Goal: Complete application form

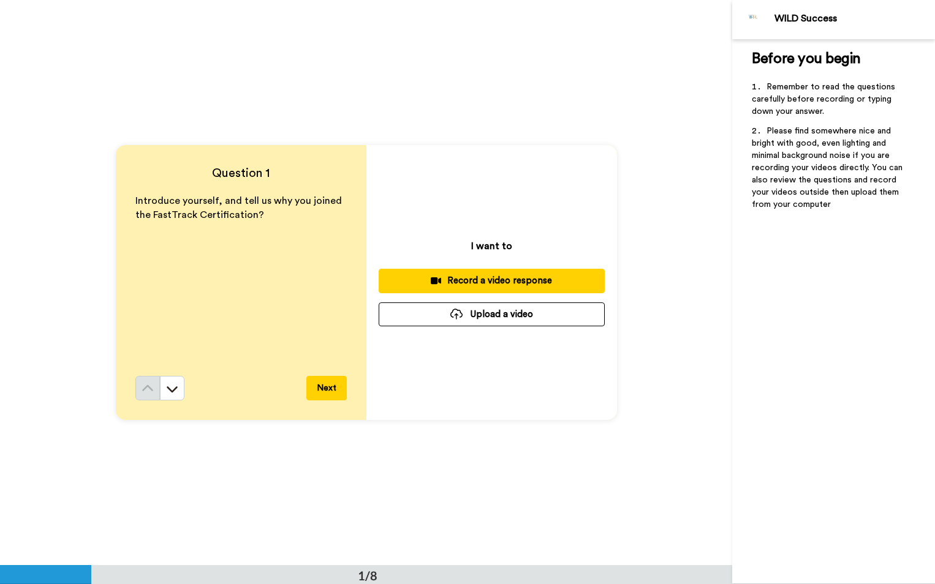
click at [478, 273] on button "Record a video response" at bounding box center [492, 281] width 226 height 24
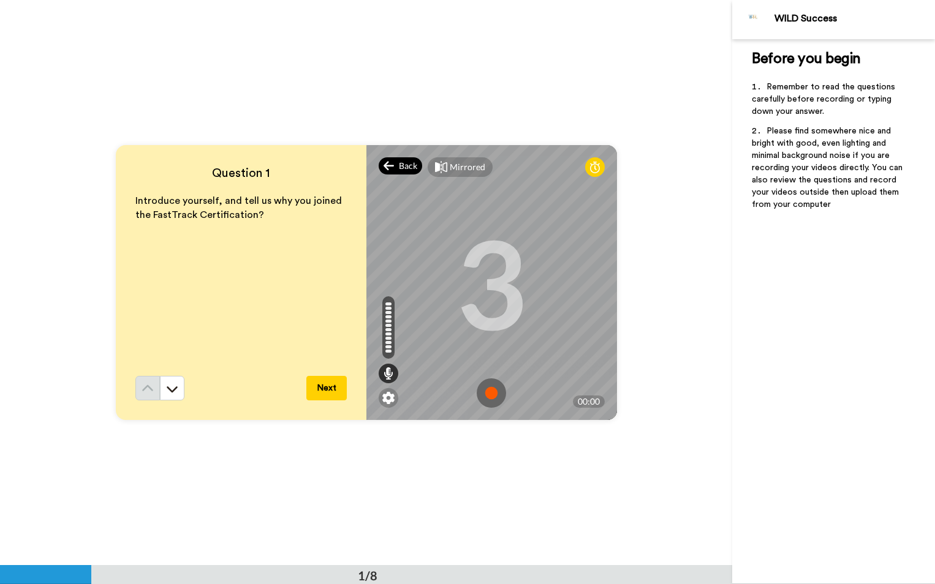
click at [391, 160] on div "Back" at bounding box center [401, 165] width 44 height 17
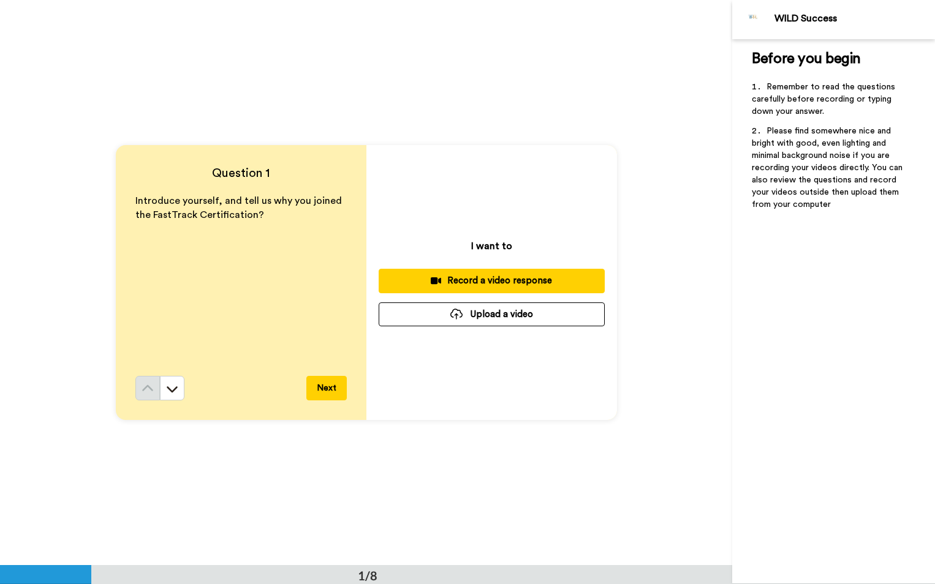
click at [450, 274] on div "Record a video response" at bounding box center [491, 280] width 206 height 13
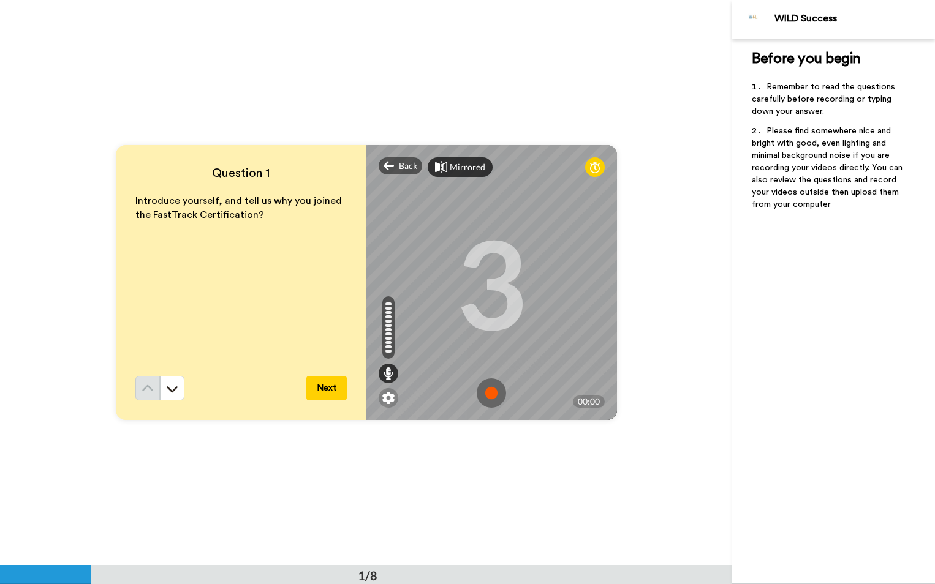
click at [445, 168] on div "Mirrored" at bounding box center [460, 167] width 65 height 20
click at [445, 168] on div "Mirror" at bounding box center [456, 167] width 56 height 20
click at [382, 400] on img at bounding box center [388, 398] width 12 height 12
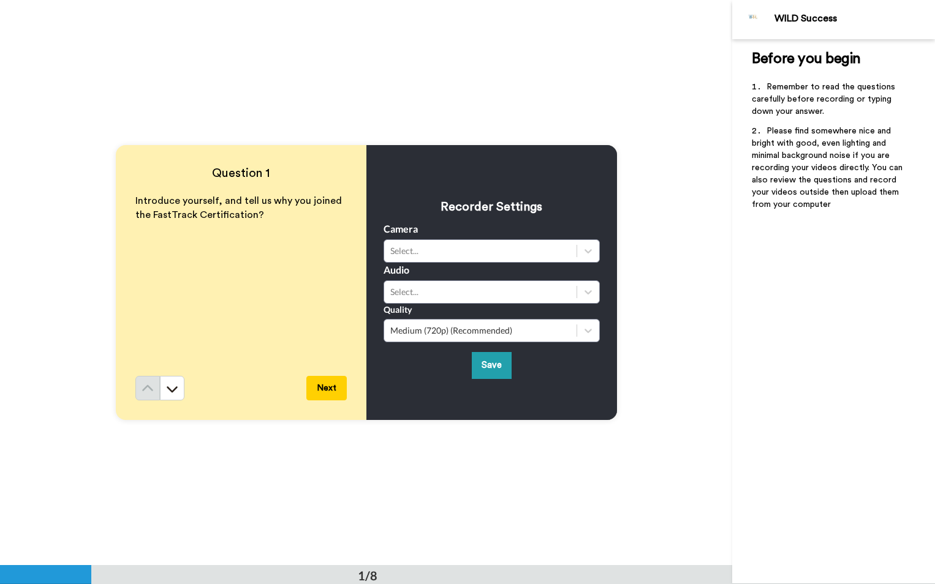
click at [261, 288] on div "Introduce yourself, and tell us why you joined the FastTrack Certification?" at bounding box center [240, 285] width 211 height 182
click at [238, 294] on div "Introduce yourself, and tell us why you joined the FastTrack Certification?" at bounding box center [240, 285] width 211 height 182
click at [633, 151] on div "Question 1 Introduce yourself, and tell us why you joined the FastTrack Certifi…" at bounding box center [366, 282] width 732 height 565
click at [574, 167] on div "Recorder Settings Camera Select... Audio Select... Quality Medium (720p) (Recom…" at bounding box center [491, 282] width 251 height 275
drag, startPoint x: 253, startPoint y: 191, endPoint x: 252, endPoint y: 204, distance: 12.9
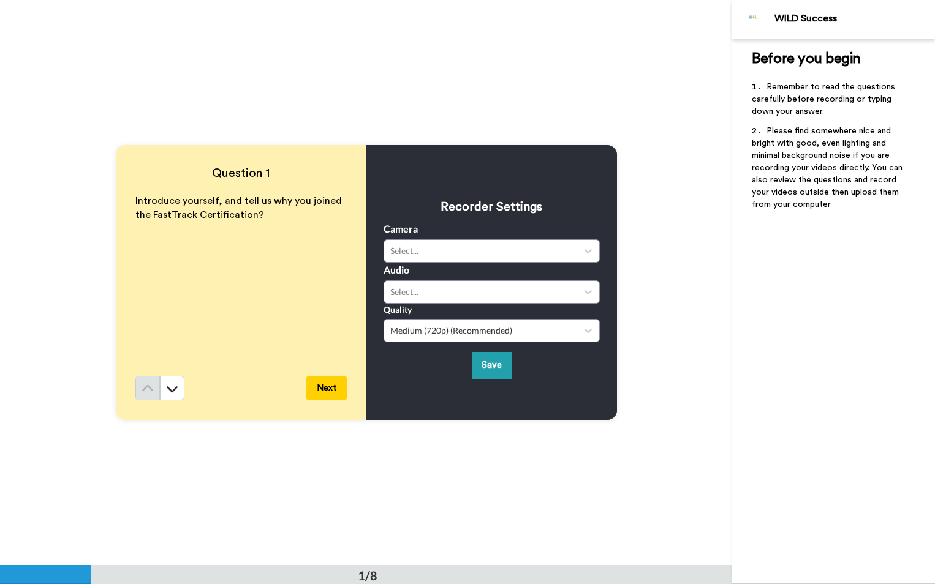
click at [252, 193] on div "Question 1 Introduce yourself, and tell us why you joined the FastTrack Certifi…" at bounding box center [241, 282] width 251 height 275
click at [488, 355] on button "Save" at bounding box center [492, 365] width 40 height 26
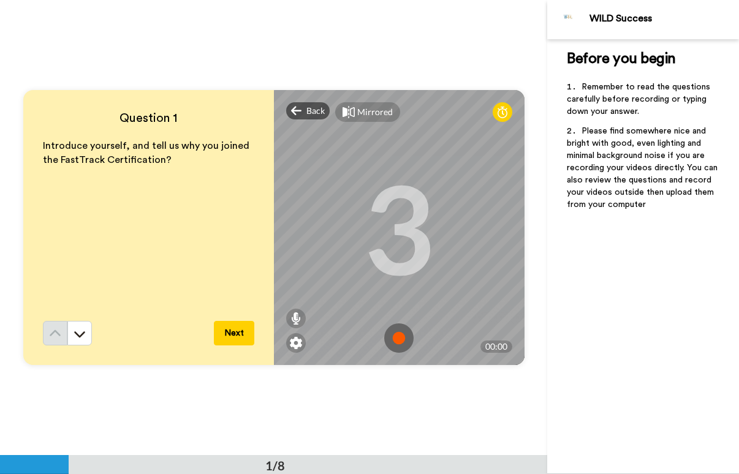
click at [396, 334] on img at bounding box center [398, 337] width 29 height 29
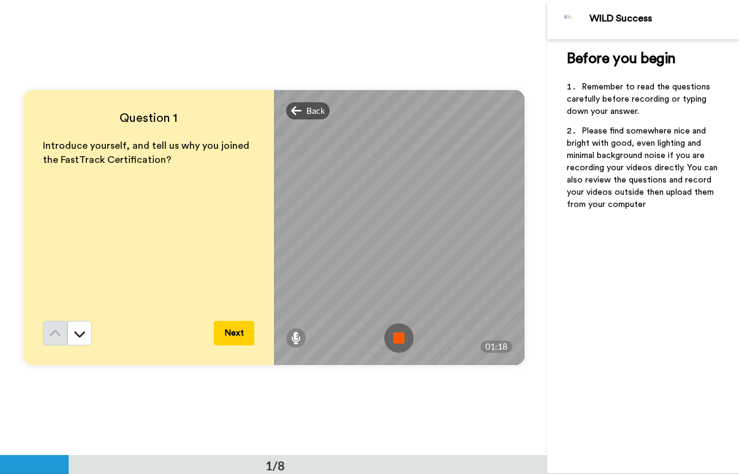
click at [390, 335] on img at bounding box center [398, 337] width 29 height 29
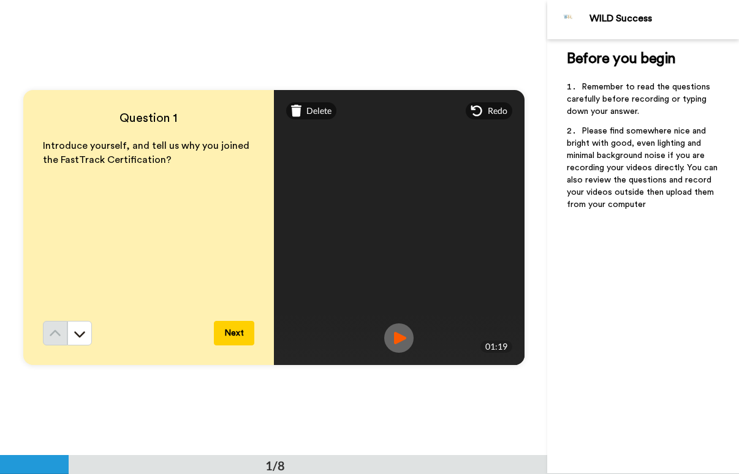
click at [238, 330] on button "Next" at bounding box center [234, 333] width 40 height 25
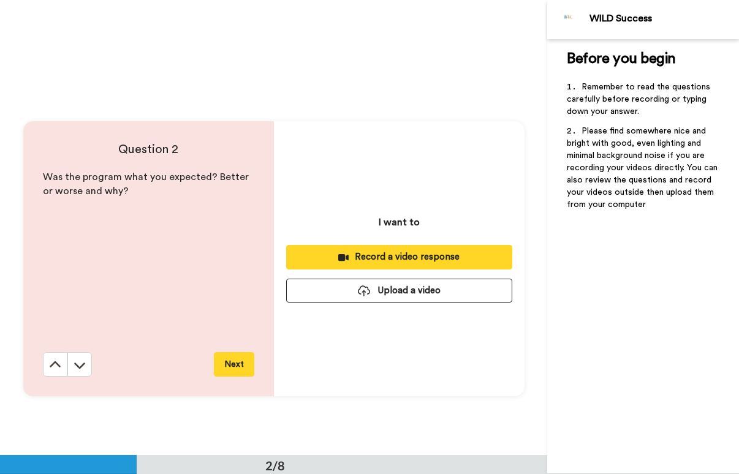
scroll to position [456, 0]
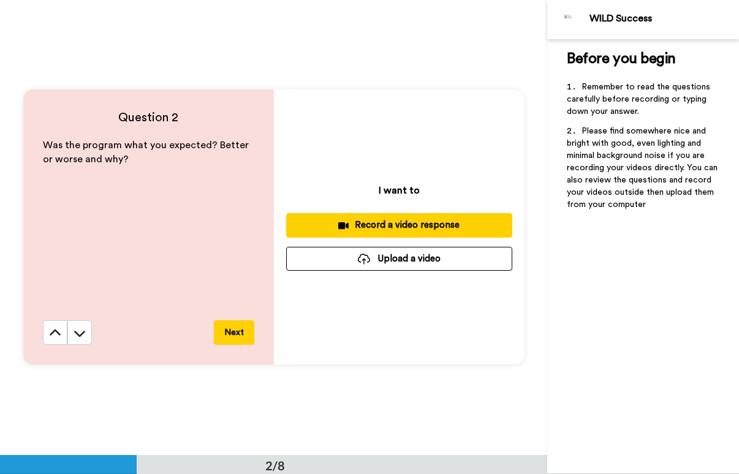
click at [230, 331] on button "Next" at bounding box center [234, 332] width 40 height 25
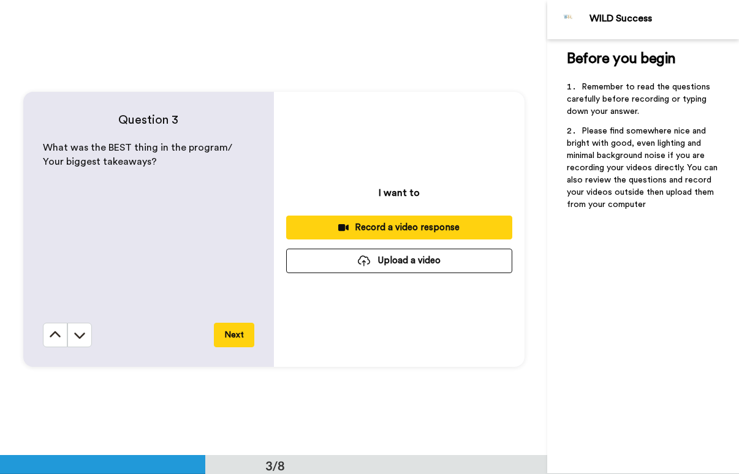
scroll to position [911, 0]
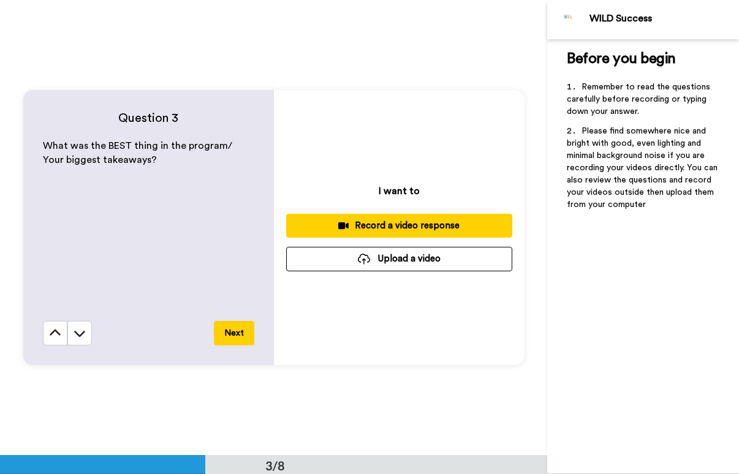
click at [228, 330] on button "Next" at bounding box center [234, 333] width 40 height 25
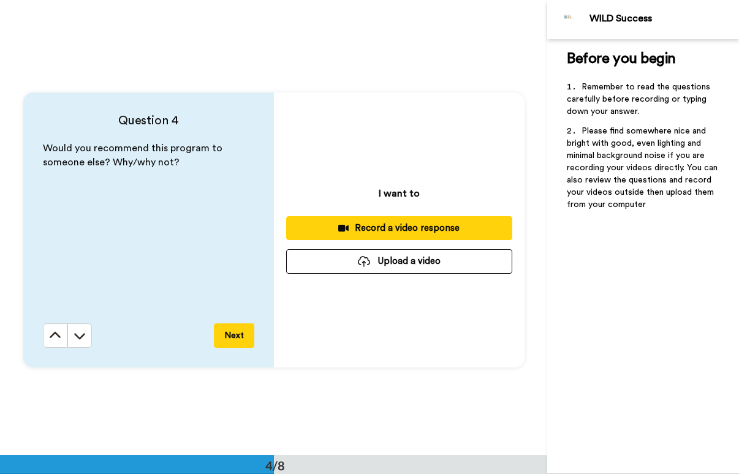
scroll to position [1366, 0]
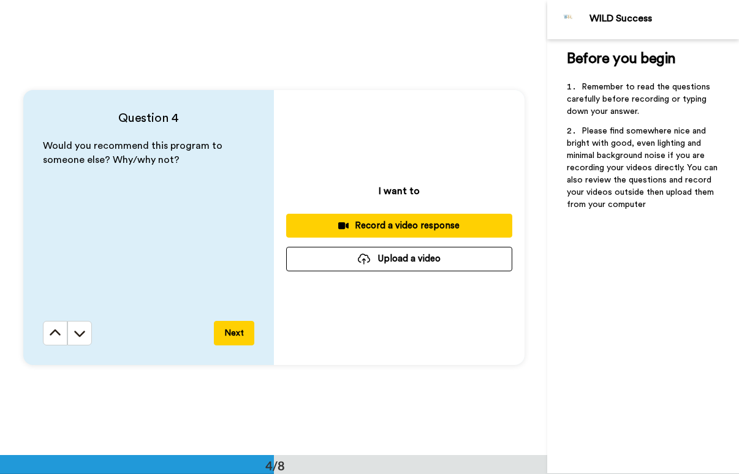
click at [228, 326] on button "Next" at bounding box center [234, 333] width 40 height 25
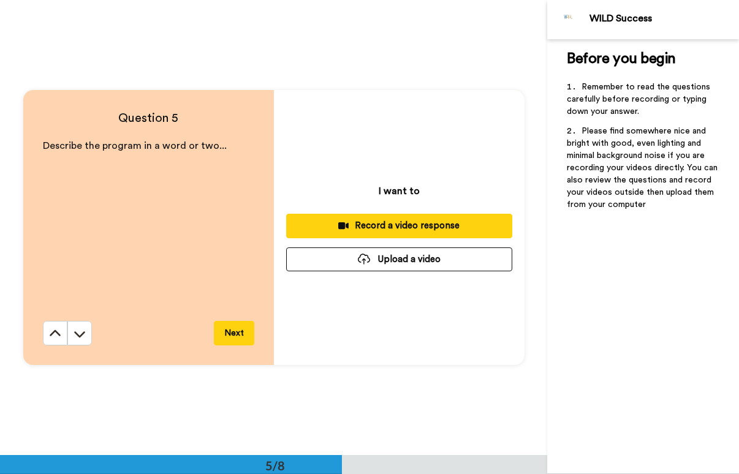
scroll to position [1822, 0]
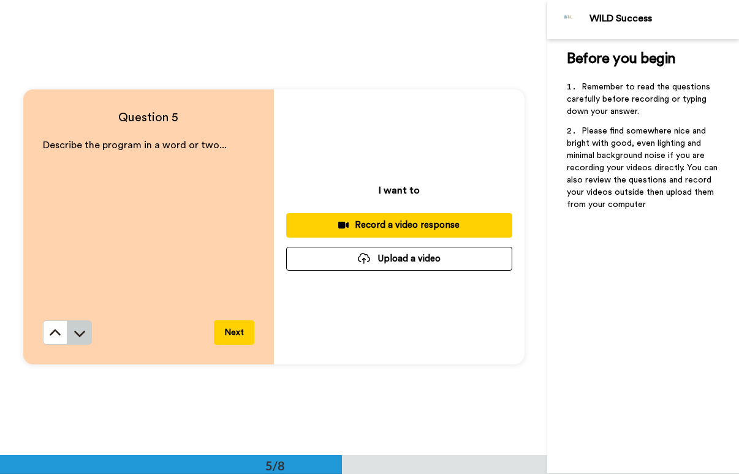
click at [78, 331] on icon at bounding box center [80, 333] width 12 height 12
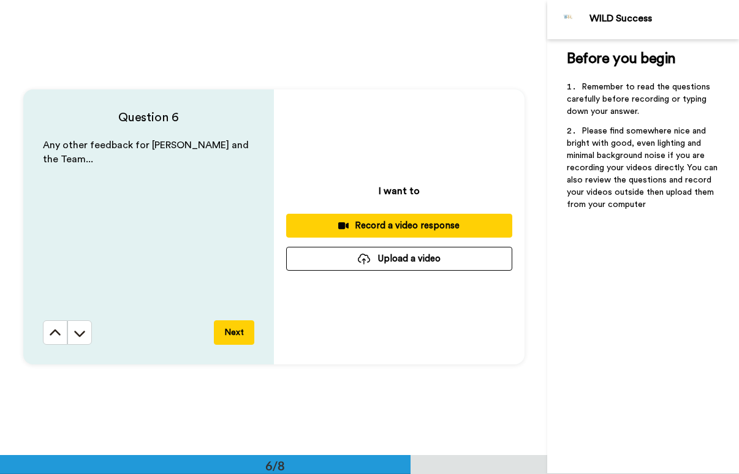
scroll to position [2277, 0]
click at [55, 328] on icon at bounding box center [55, 333] width 12 height 12
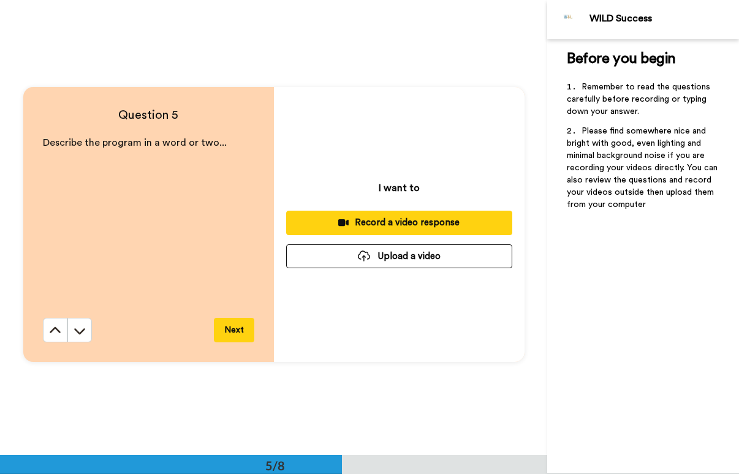
click at [55, 328] on icon at bounding box center [55, 331] width 12 height 12
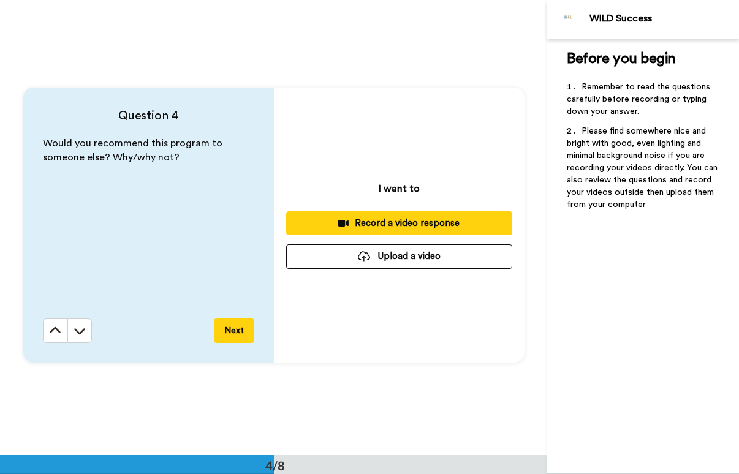
scroll to position [1366, 0]
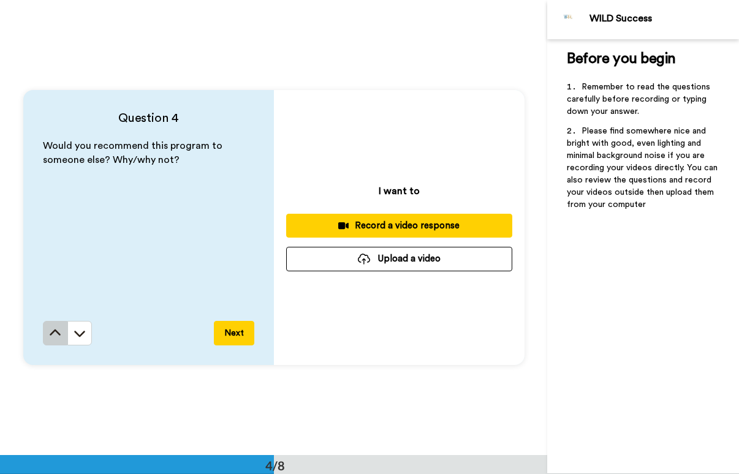
click at [55, 331] on icon at bounding box center [55, 333] width 12 height 12
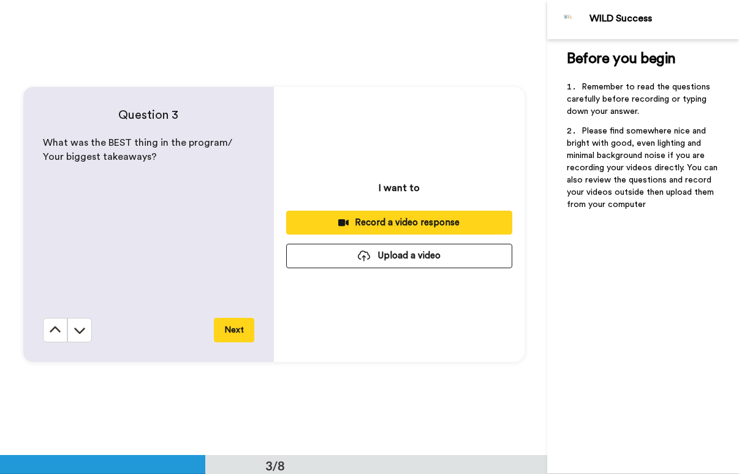
scroll to position [911, 0]
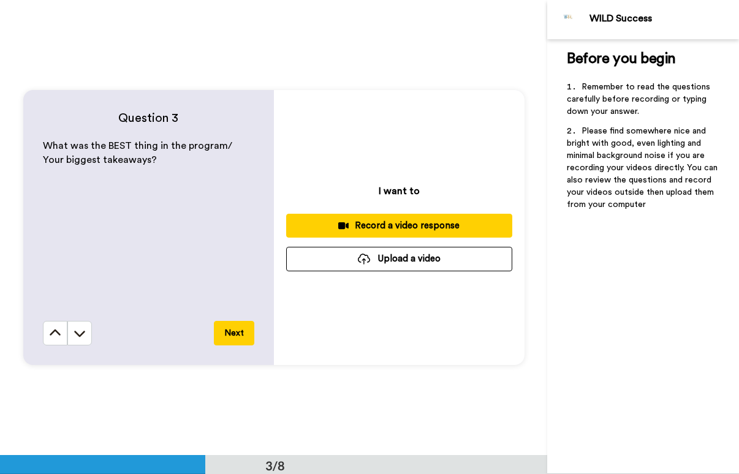
click at [55, 331] on icon at bounding box center [55, 333] width 12 height 12
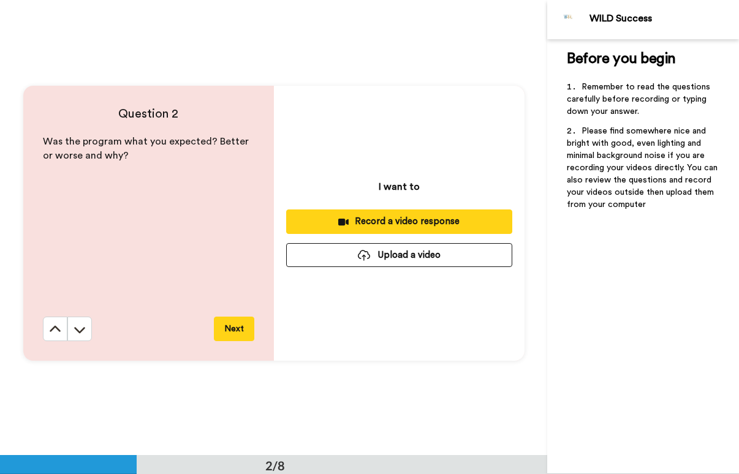
scroll to position [456, 0]
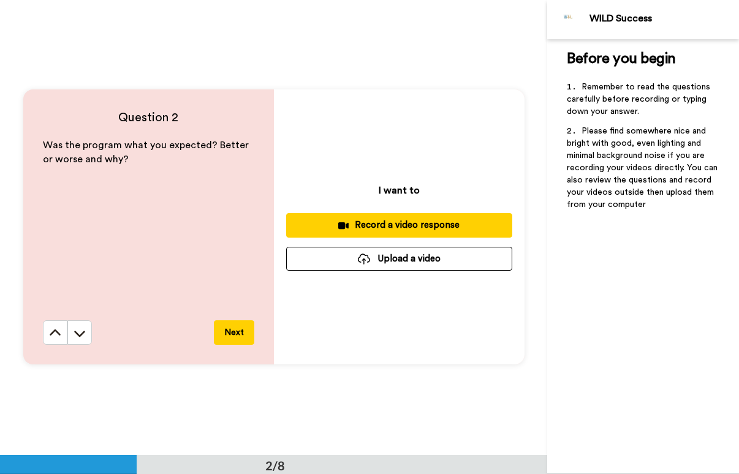
click at [55, 331] on icon at bounding box center [55, 333] width 12 height 12
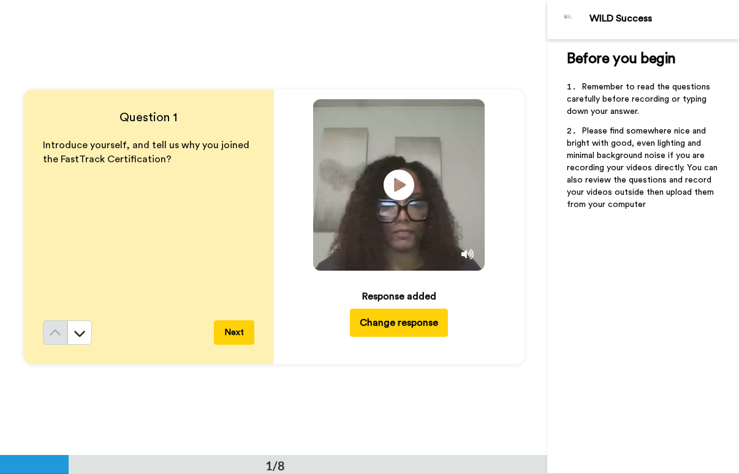
scroll to position [0, 0]
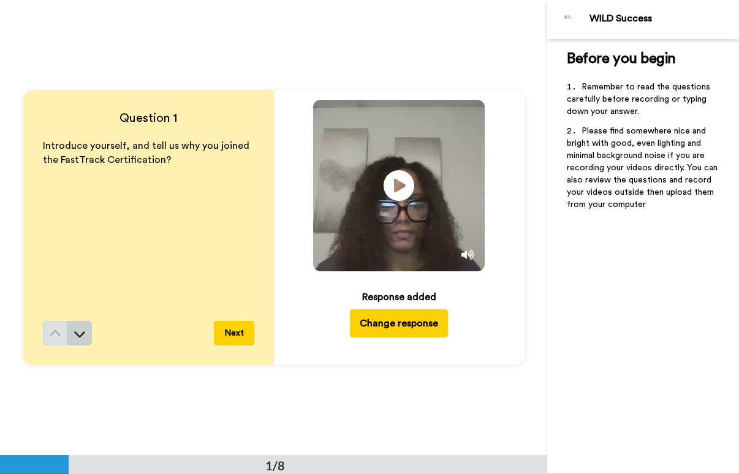
click at [83, 332] on button at bounding box center [79, 333] width 25 height 25
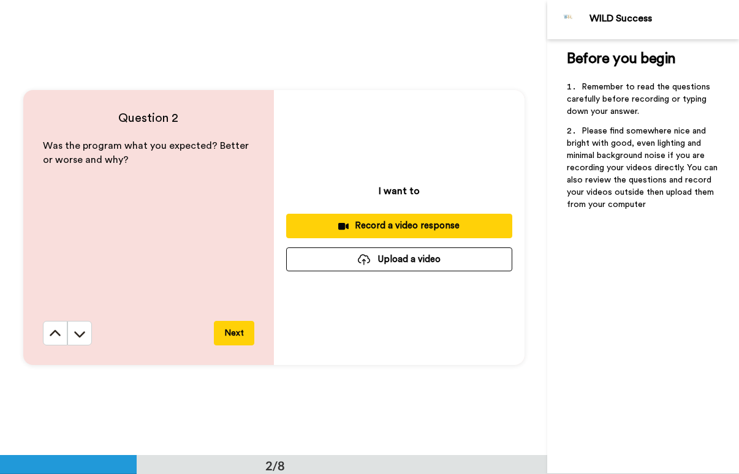
scroll to position [456, 0]
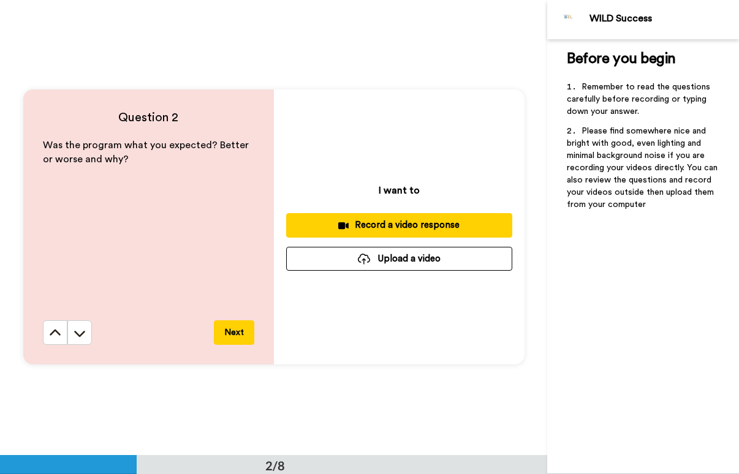
click at [403, 224] on div "Record a video response" at bounding box center [399, 225] width 206 height 13
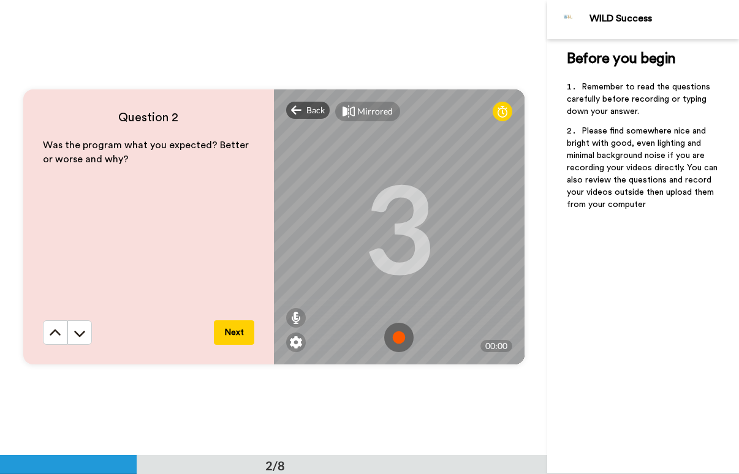
click at [392, 331] on img at bounding box center [398, 337] width 29 height 29
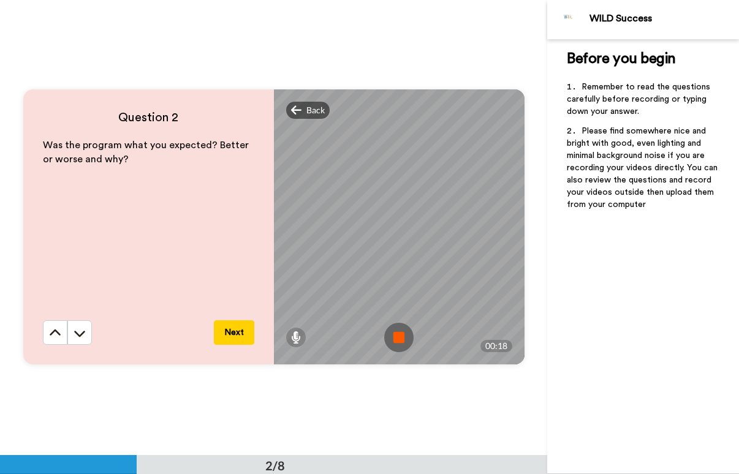
click at [228, 330] on button "Next" at bounding box center [234, 332] width 40 height 25
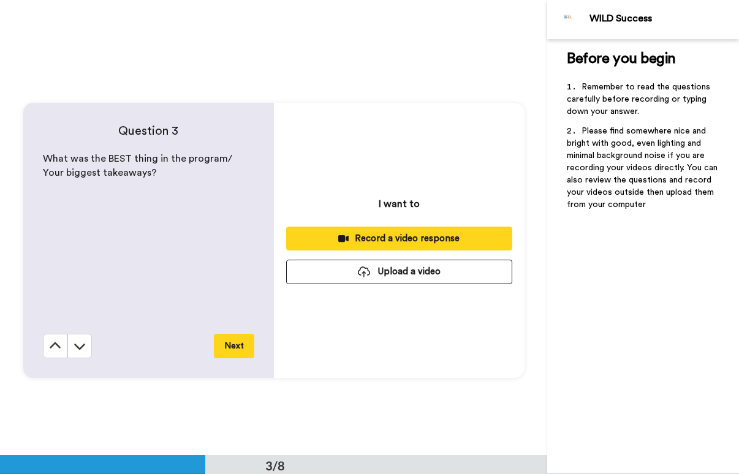
scroll to position [911, 0]
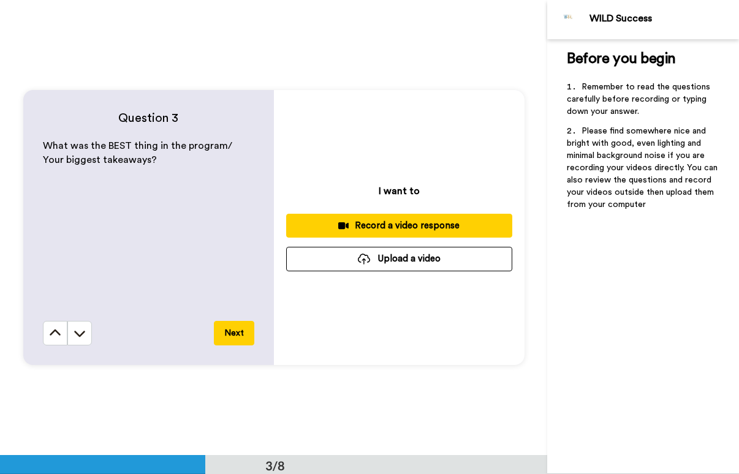
click at [234, 322] on button "Next" at bounding box center [234, 333] width 40 height 25
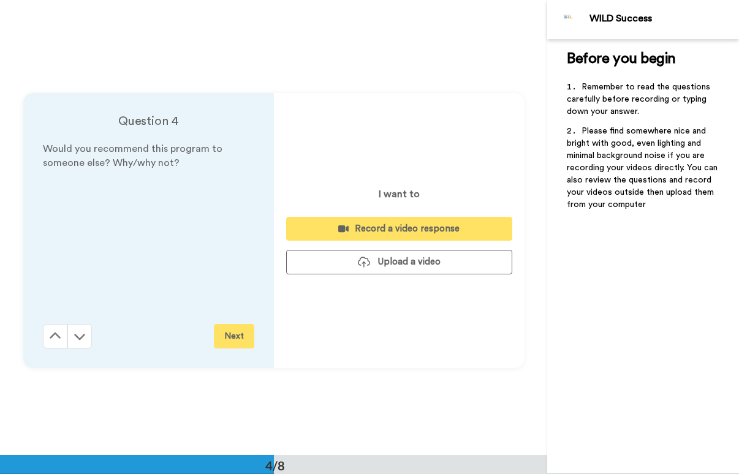
scroll to position [1366, 0]
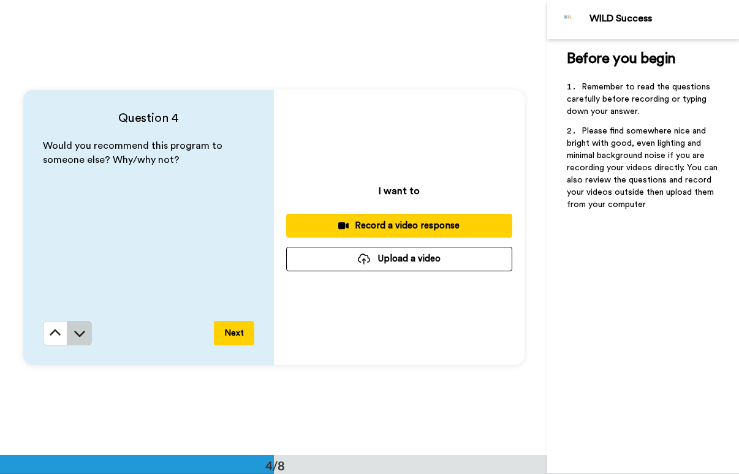
click at [75, 331] on icon at bounding box center [80, 333] width 12 height 12
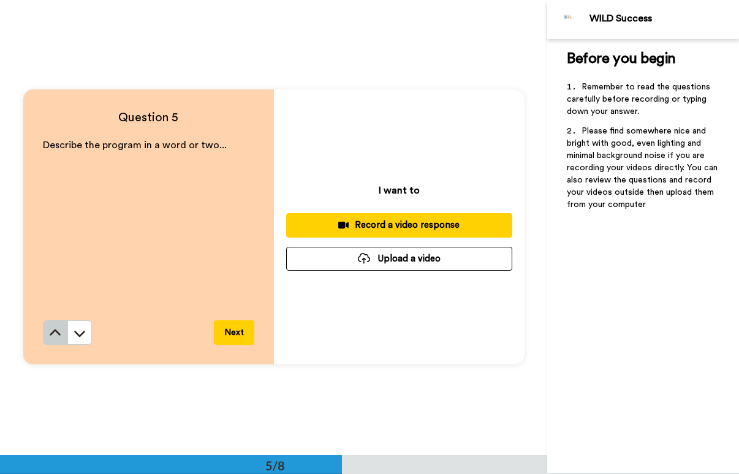
click at [49, 331] on icon at bounding box center [55, 333] width 12 height 12
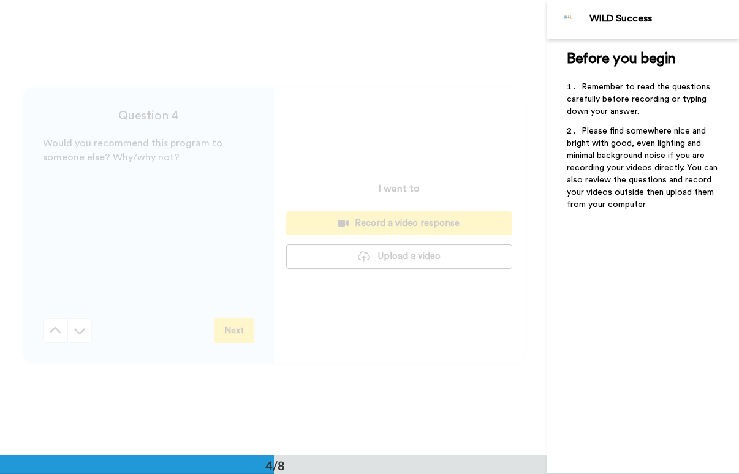
click at [48, 331] on button at bounding box center [55, 331] width 25 height 25
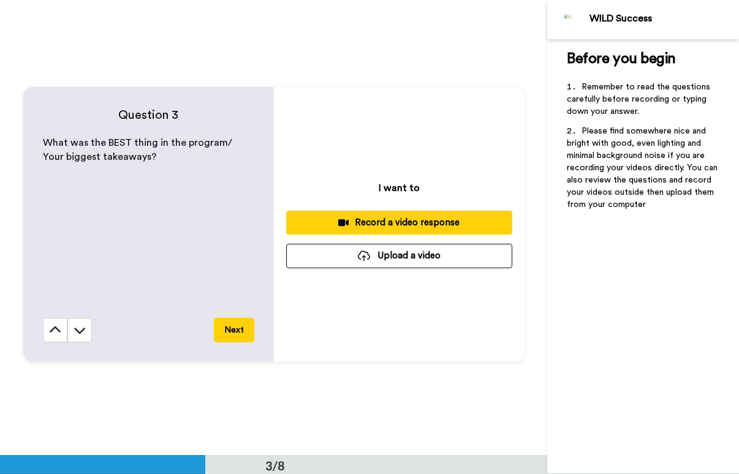
scroll to position [911, 0]
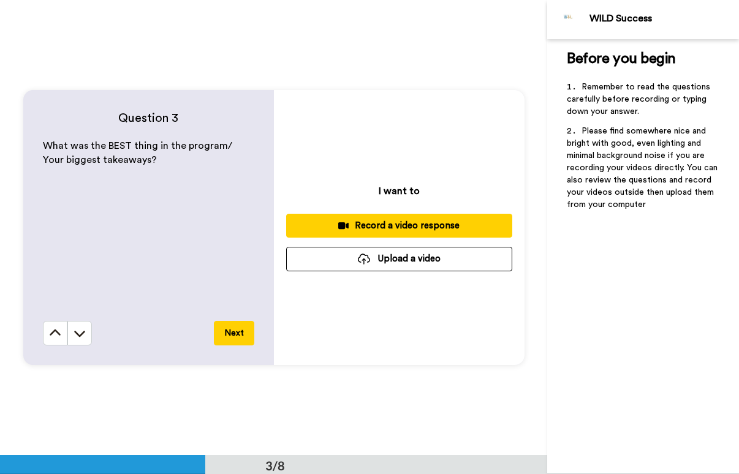
click at [406, 222] on div "Record a video response" at bounding box center [399, 225] width 206 height 13
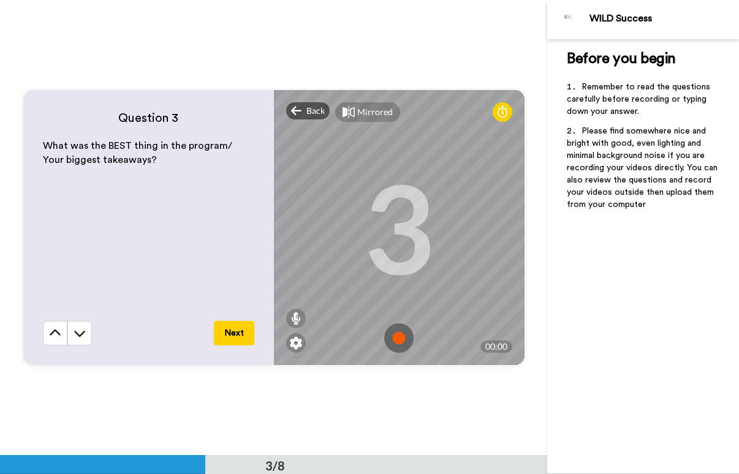
click at [388, 347] on img at bounding box center [398, 337] width 29 height 29
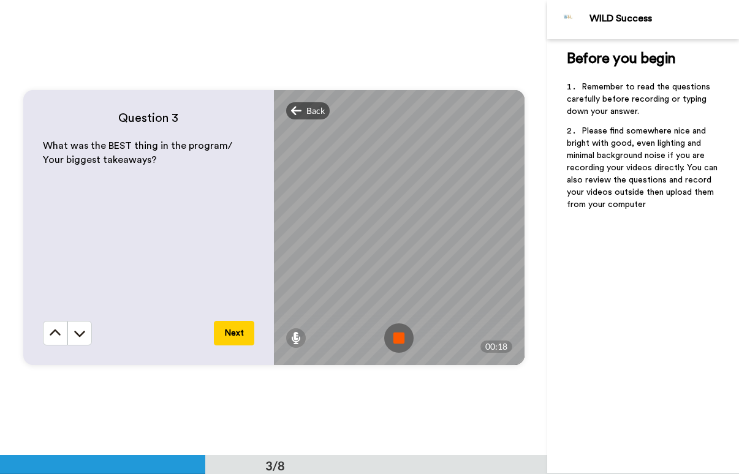
click at [391, 340] on img at bounding box center [398, 337] width 29 height 29
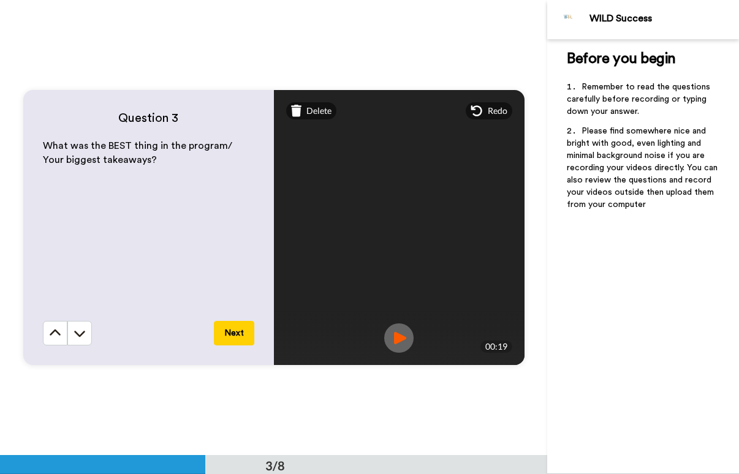
click at [235, 331] on button "Next" at bounding box center [234, 333] width 40 height 25
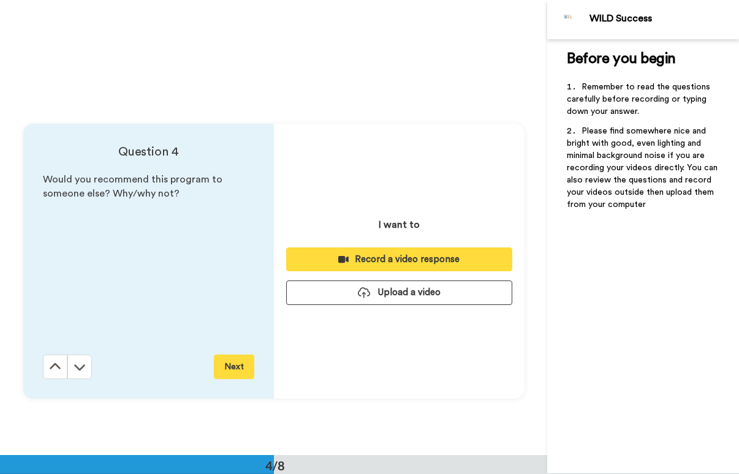
scroll to position [1366, 0]
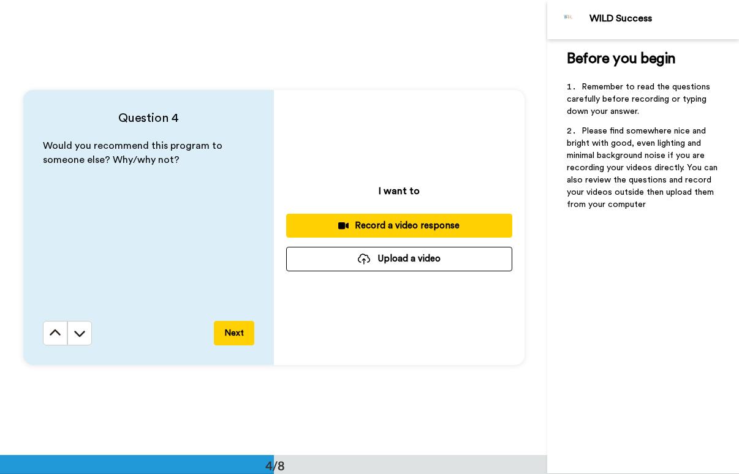
click at [426, 228] on div "Record a video response" at bounding box center [399, 225] width 206 height 13
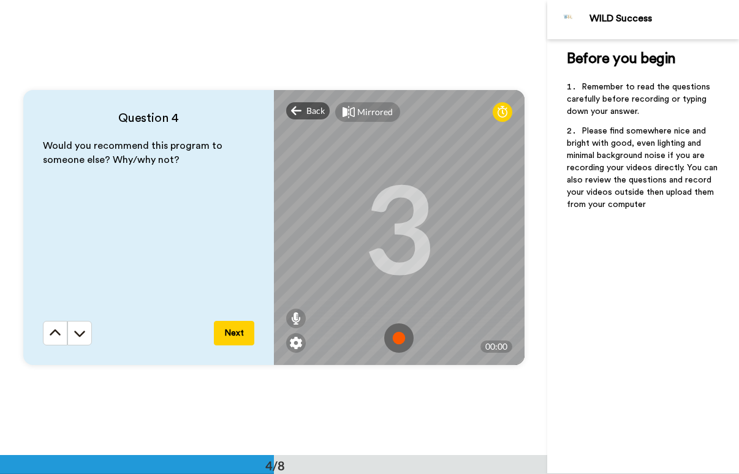
click at [397, 335] on img at bounding box center [398, 337] width 29 height 29
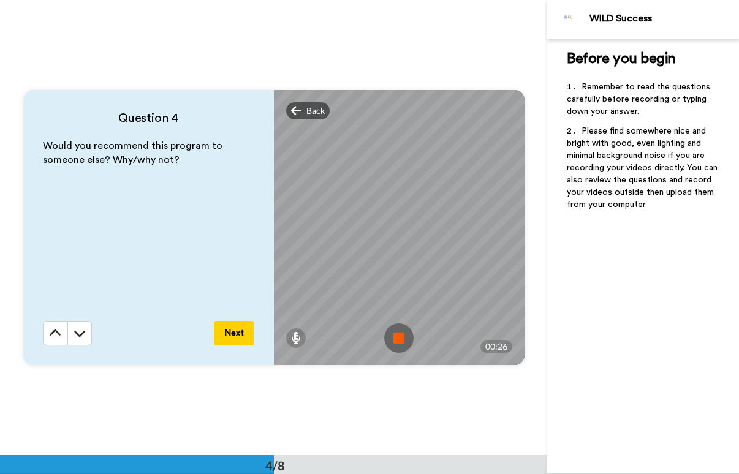
click at [398, 337] on img at bounding box center [398, 337] width 29 height 29
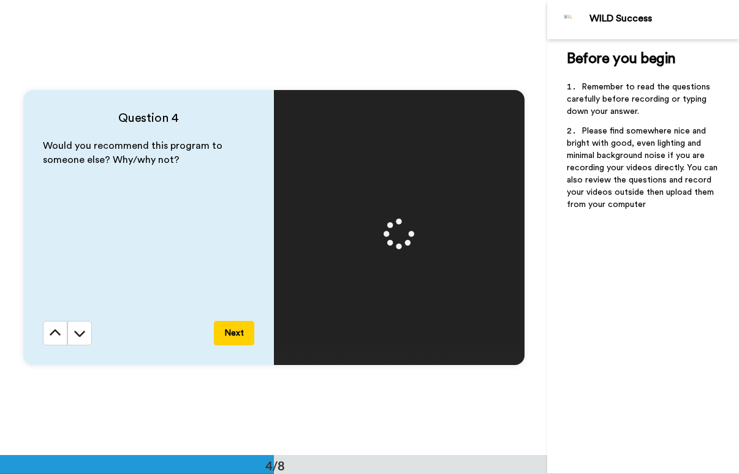
click at [235, 331] on button "Next" at bounding box center [234, 333] width 40 height 25
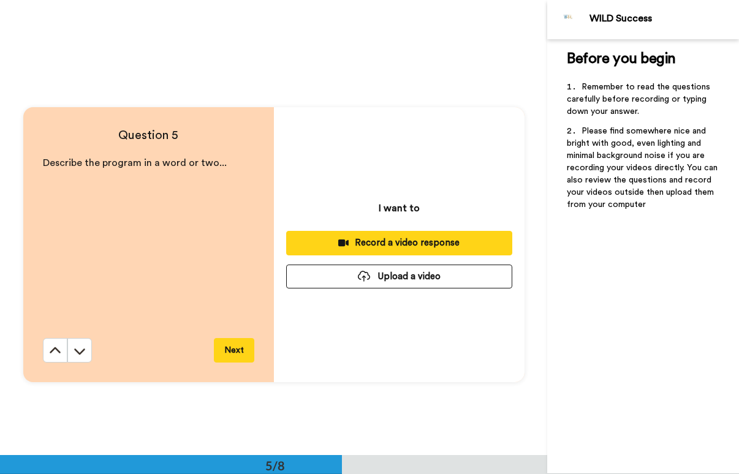
scroll to position [1822, 0]
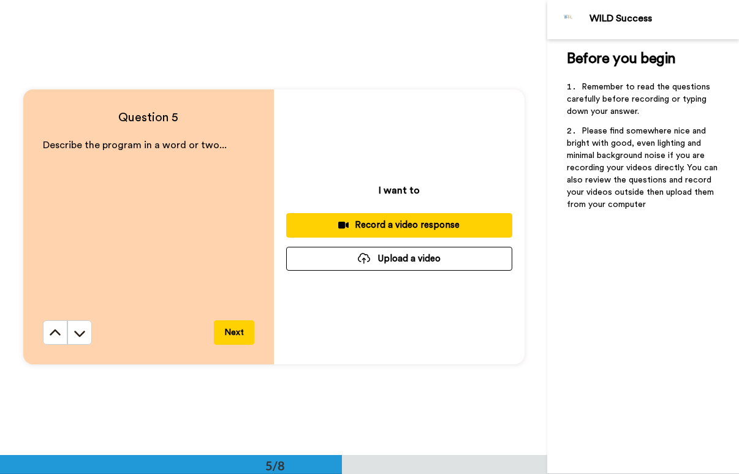
click at [402, 221] on div "Record a video response" at bounding box center [399, 225] width 206 height 13
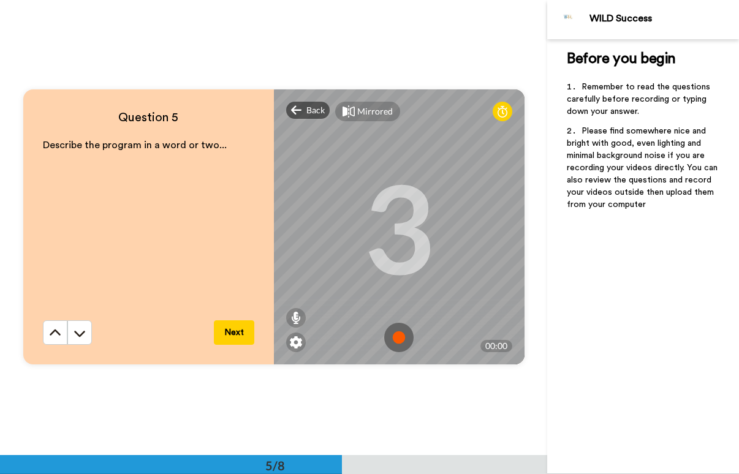
click at [404, 328] on img at bounding box center [398, 337] width 29 height 29
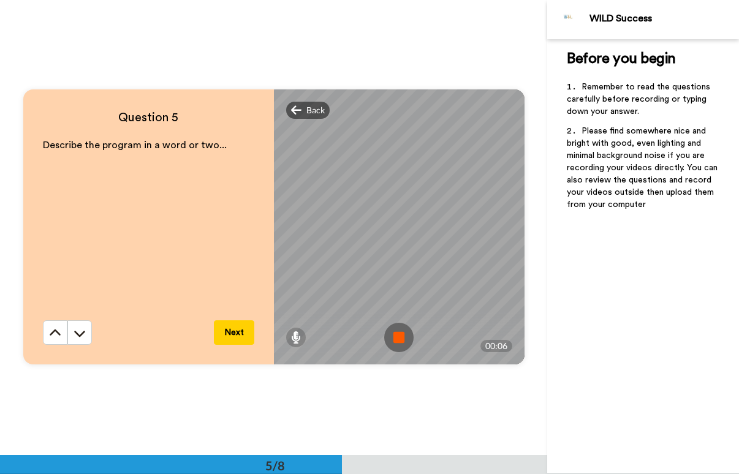
click at [393, 341] on img at bounding box center [398, 337] width 29 height 29
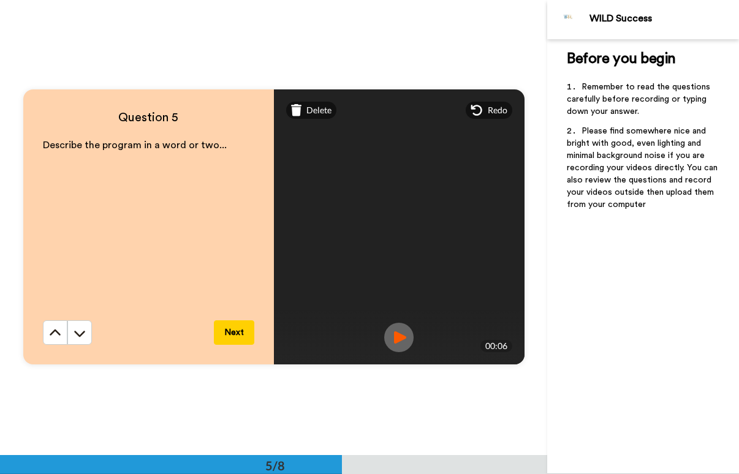
click at [232, 333] on button "Next" at bounding box center [234, 332] width 40 height 25
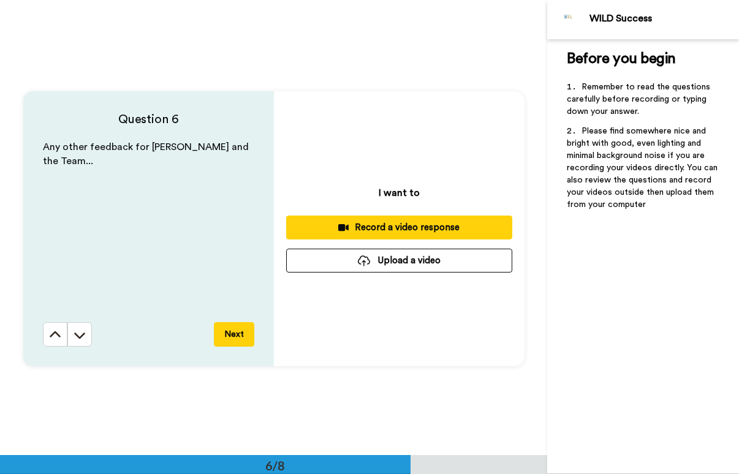
scroll to position [2277, 0]
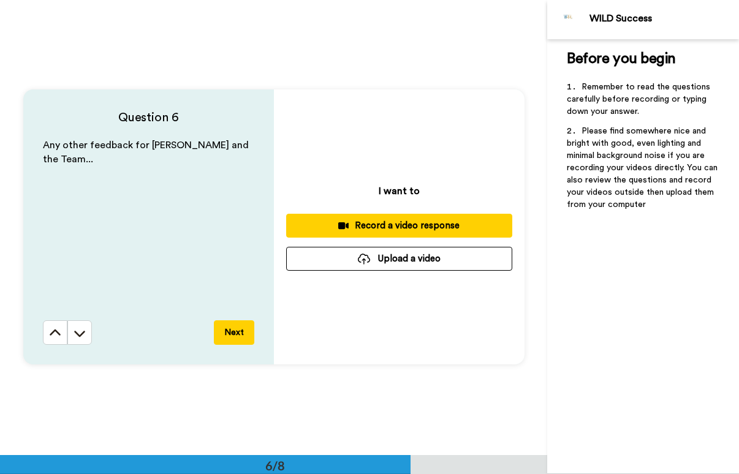
click at [401, 226] on div "Record a video response" at bounding box center [399, 225] width 206 height 13
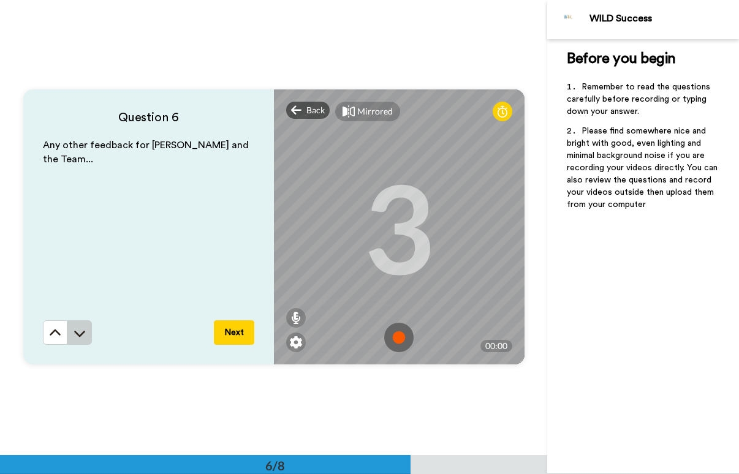
click at [69, 329] on button at bounding box center [79, 332] width 25 height 25
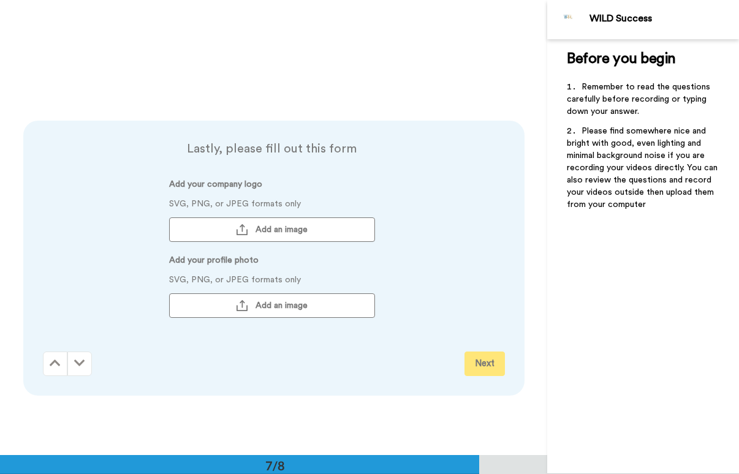
scroll to position [2732, 0]
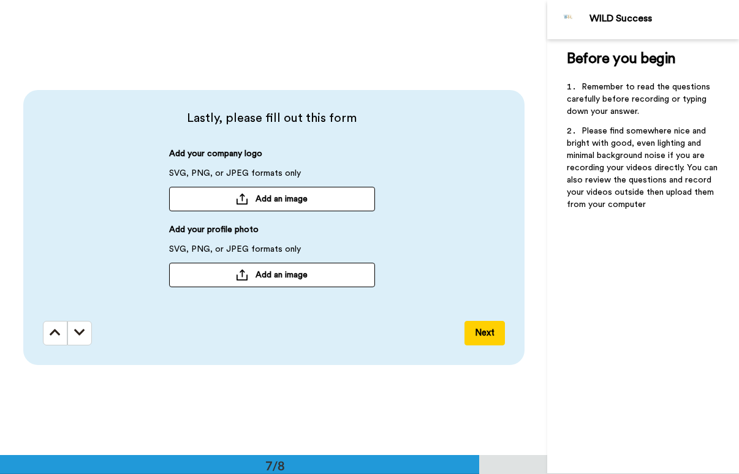
click at [478, 334] on button "Next" at bounding box center [484, 333] width 40 height 25
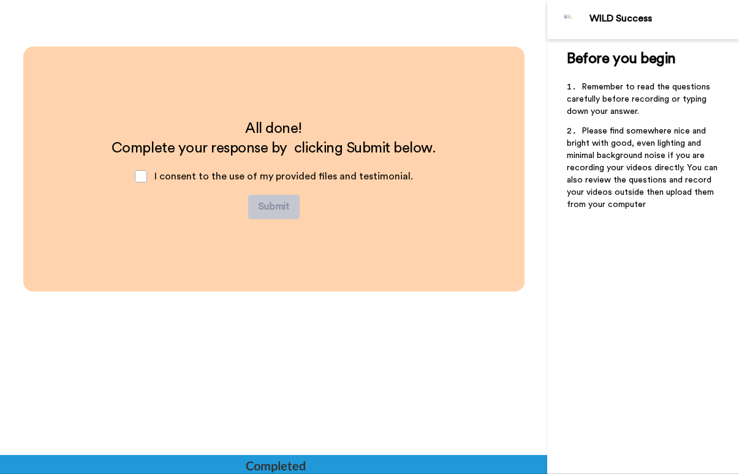
scroll to position [3187, 0]
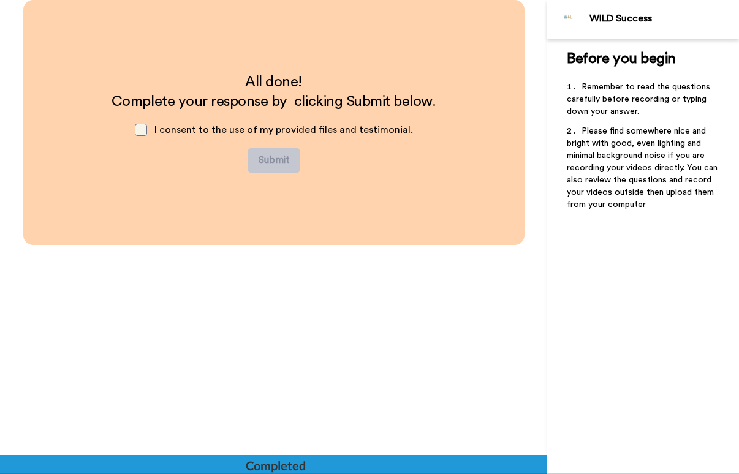
click at [143, 127] on span at bounding box center [141, 130] width 12 height 12
click at [285, 159] on button "Submit" at bounding box center [273, 160] width 51 height 25
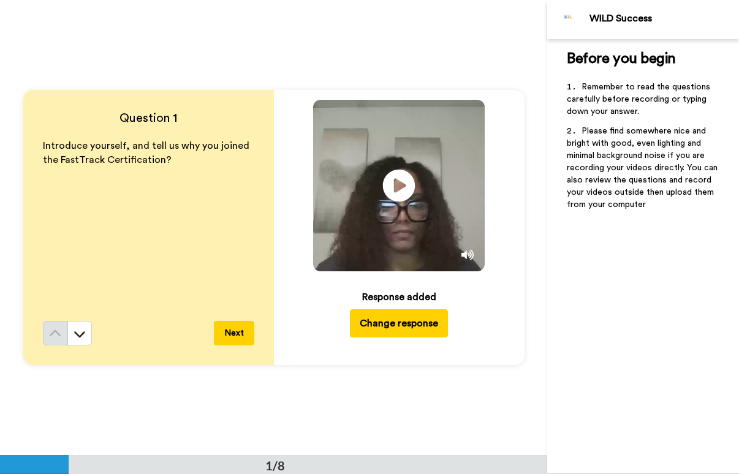
click at [388, 184] on icon at bounding box center [399, 186] width 32 height 32
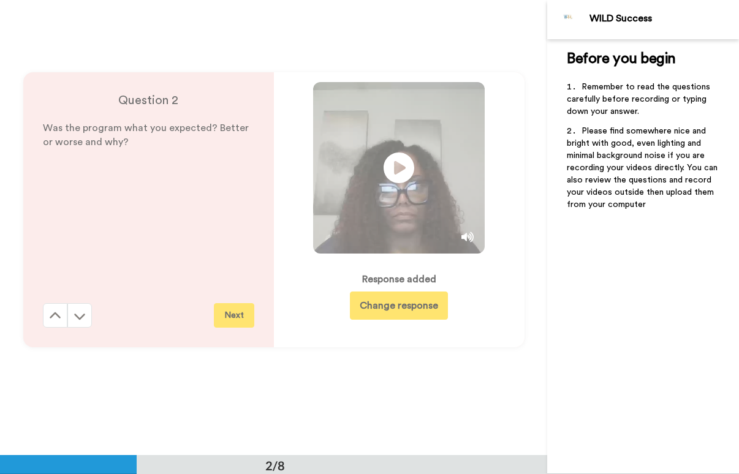
scroll to position [429, 0]
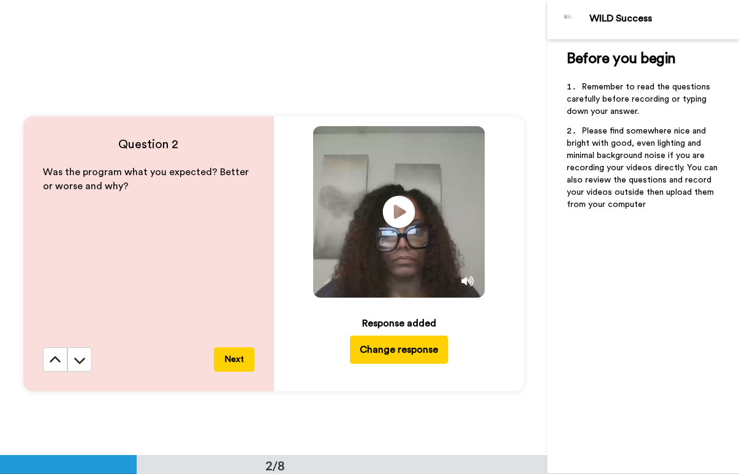
click at [392, 220] on icon at bounding box center [399, 212] width 32 height 32
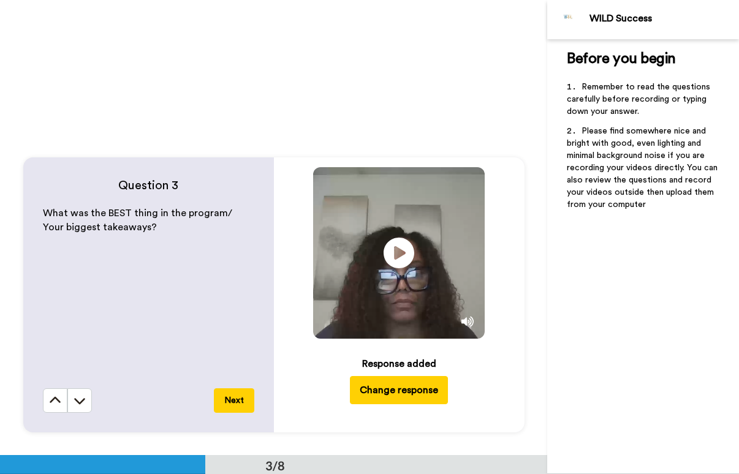
scroll to position [858, 0]
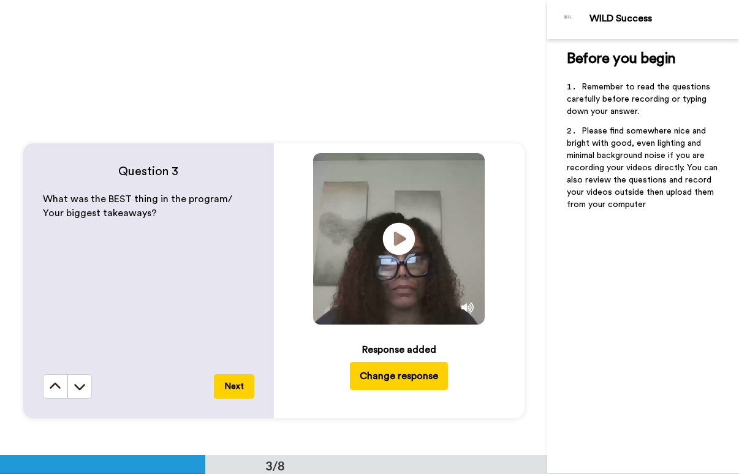
click at [398, 247] on icon at bounding box center [399, 238] width 32 height 32
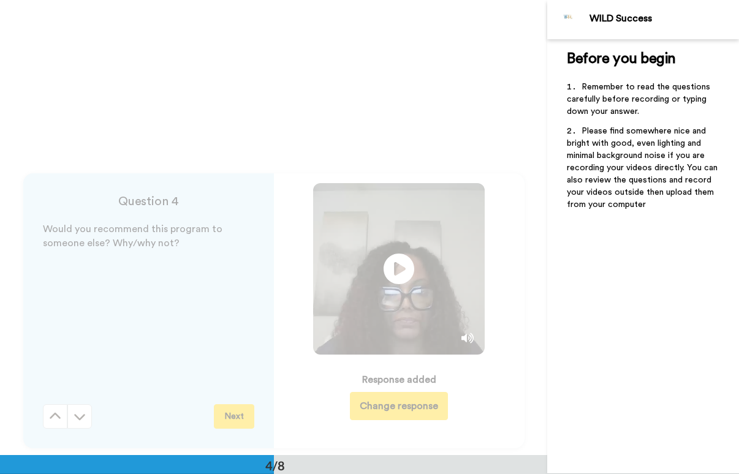
scroll to position [1286, 0]
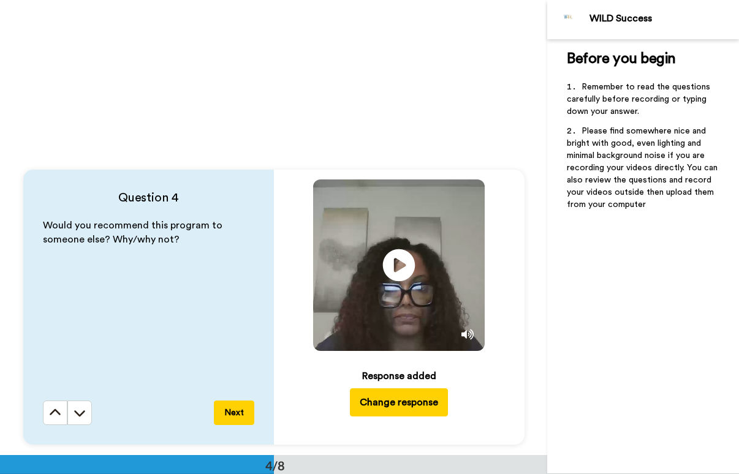
click at [400, 268] on icon "Play/Pause" at bounding box center [399, 265] width 32 height 58
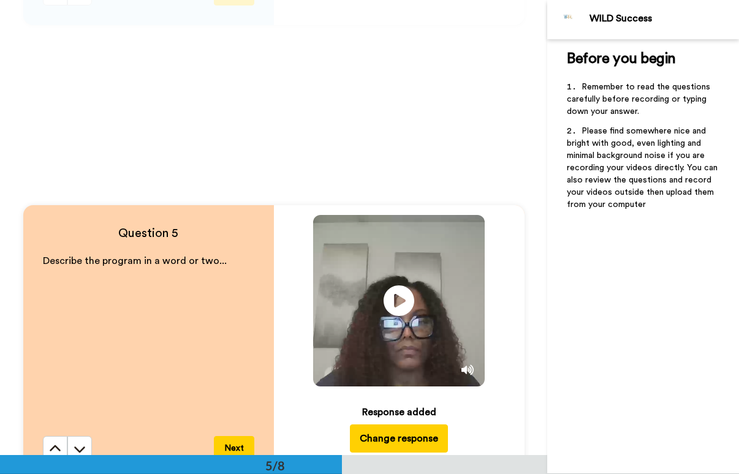
scroll to position [1838, 0]
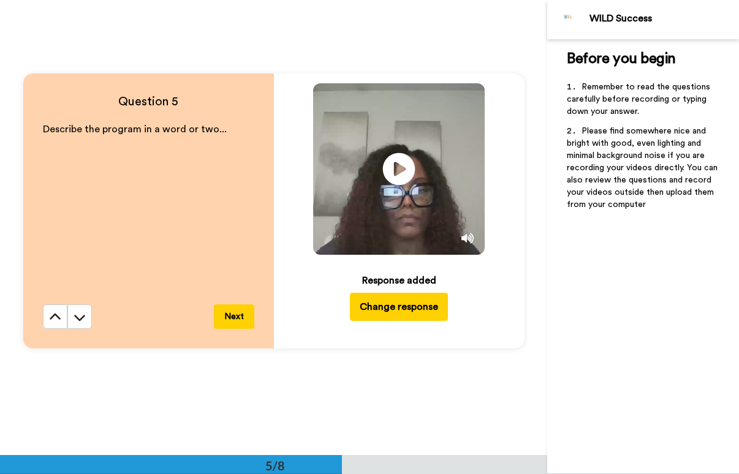
click at [395, 170] on icon "Play/Pause" at bounding box center [399, 169] width 32 height 58
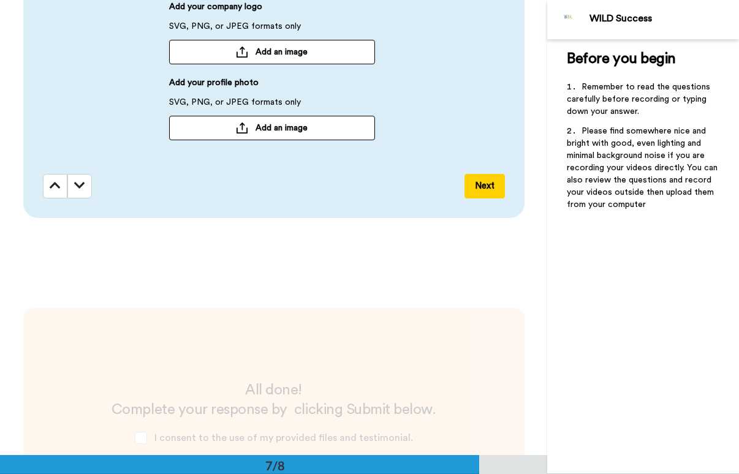
scroll to position [2756, 0]
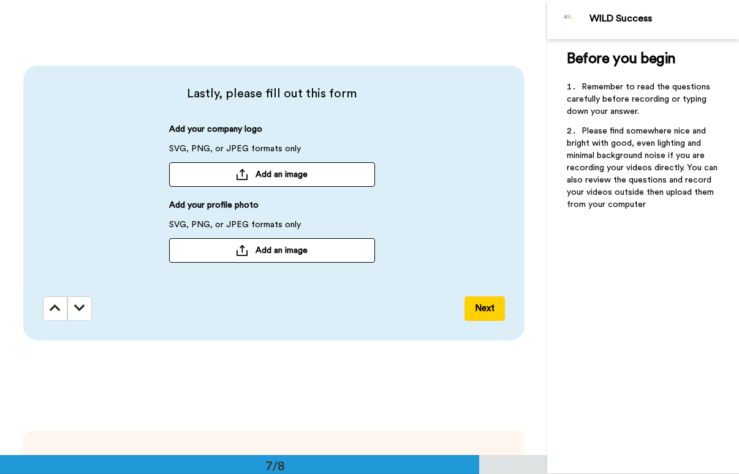
click at [477, 314] on button "Next" at bounding box center [484, 308] width 40 height 25
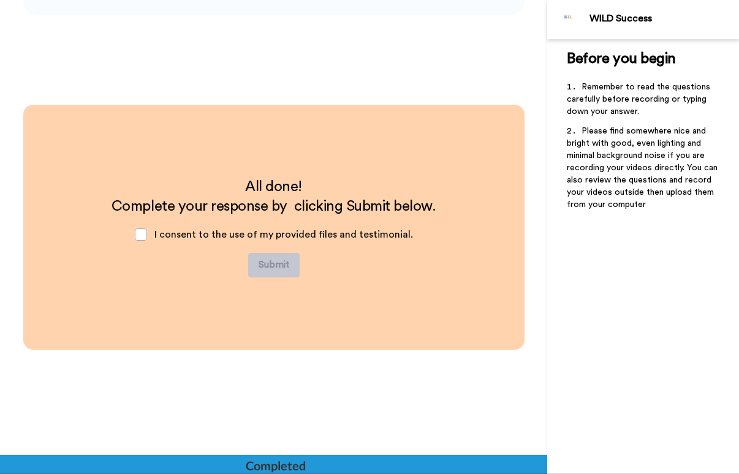
scroll to position [3187, 0]
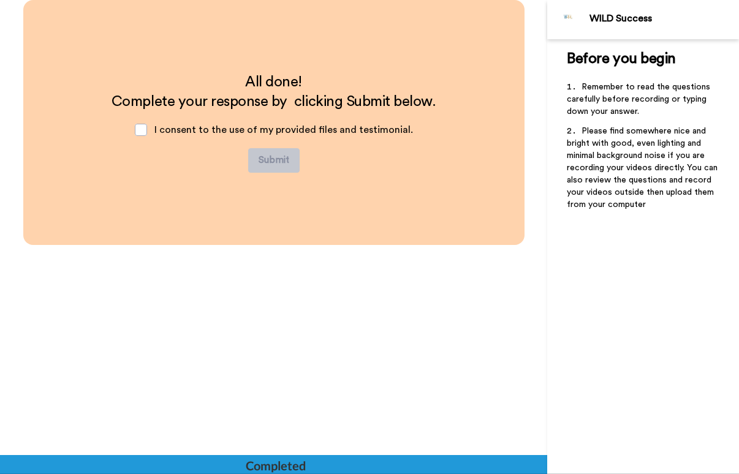
drag, startPoint x: 150, startPoint y: 130, endPoint x: 162, endPoint y: 136, distance: 13.4
click at [151, 130] on div "I consent to the use of my provided files and testimonial." at bounding box center [274, 129] width 298 height 37
click at [144, 136] on div "I consent to the use of my provided files and testimonial." at bounding box center [274, 129] width 298 height 37
click at [147, 131] on span at bounding box center [141, 130] width 12 height 12
click at [264, 161] on button "Submit" at bounding box center [273, 160] width 51 height 25
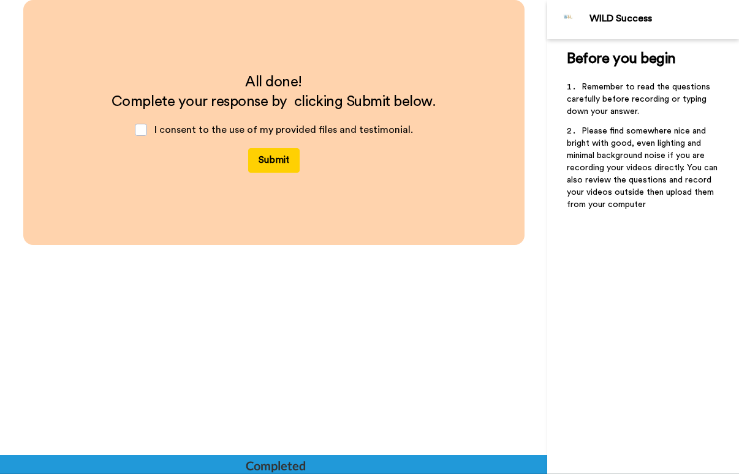
click at [274, 158] on button "Submit" at bounding box center [273, 160] width 51 height 25
click at [274, 153] on button "Submit" at bounding box center [273, 160] width 51 height 25
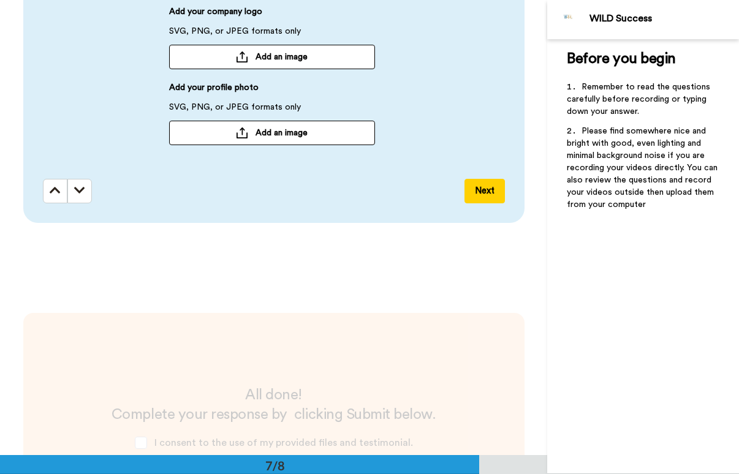
scroll to position [2881, 0]
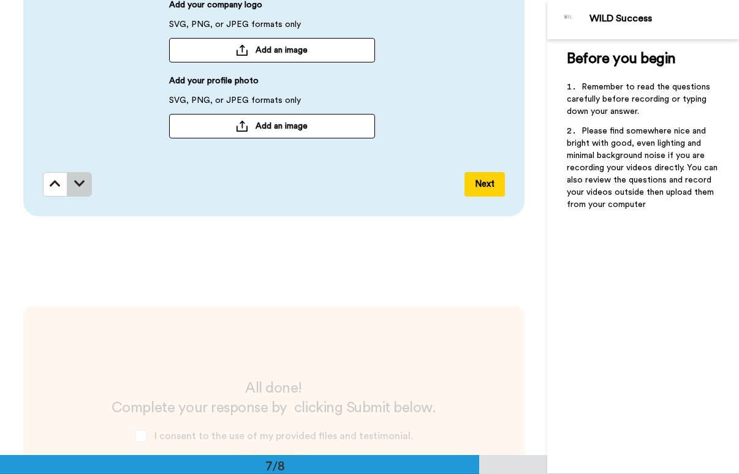
click at [75, 183] on icon at bounding box center [79, 184] width 11 height 12
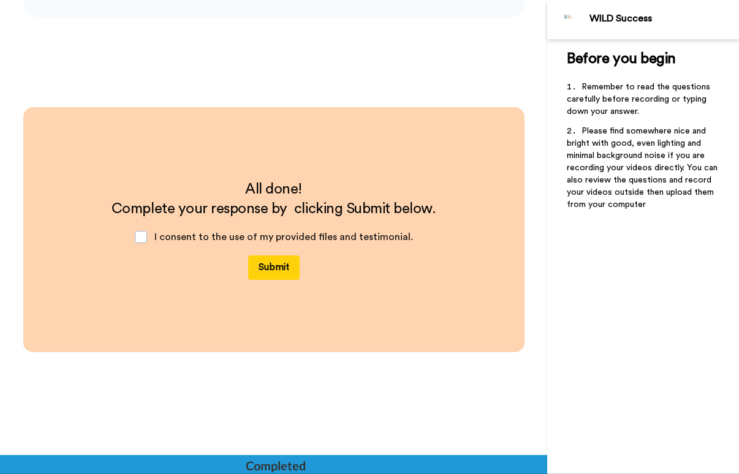
scroll to position [3082, 0]
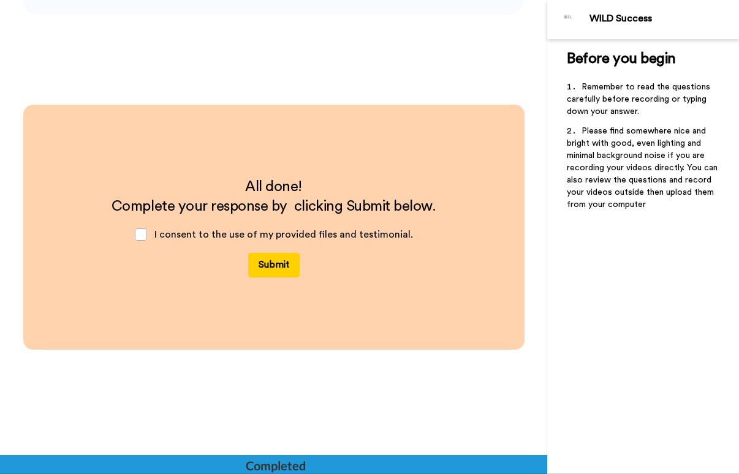
click at [269, 266] on button "Submit" at bounding box center [273, 265] width 51 height 25
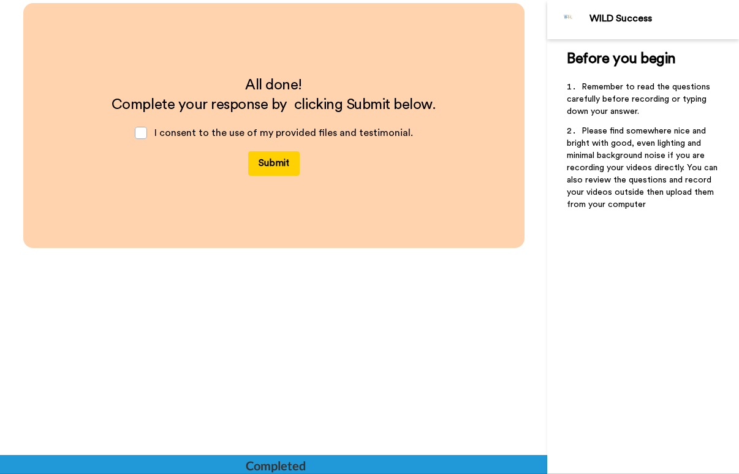
scroll to position [3187, 0]
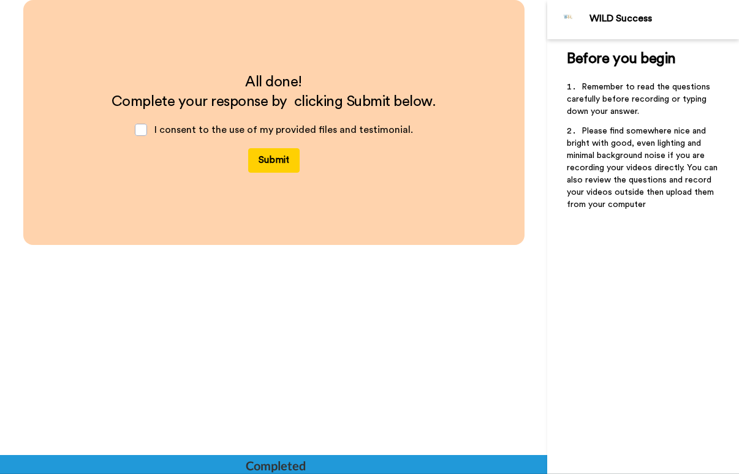
click at [313, 471] on div at bounding box center [273, 464] width 547 height 19
click at [314, 464] on div at bounding box center [273, 464] width 547 height 19
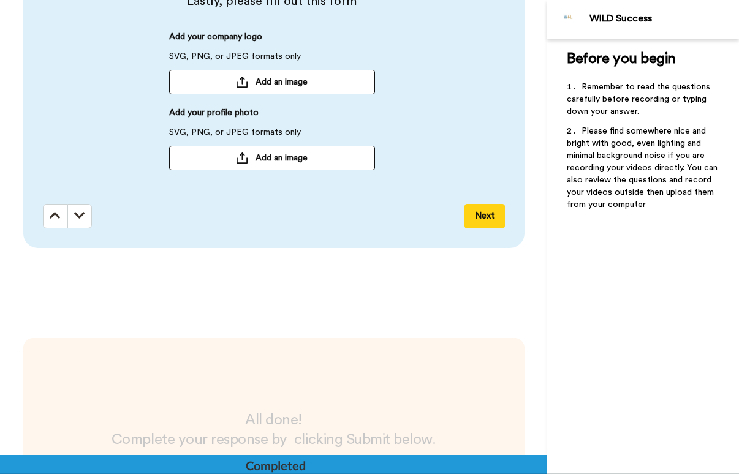
scroll to position [3003, 0]
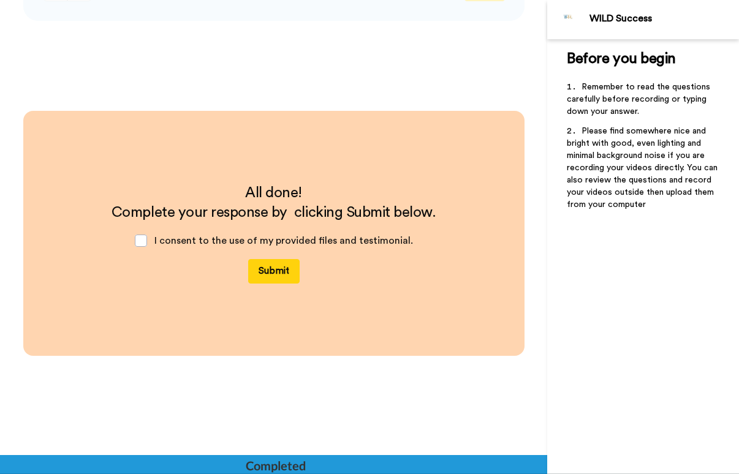
scroll to position [3187, 0]
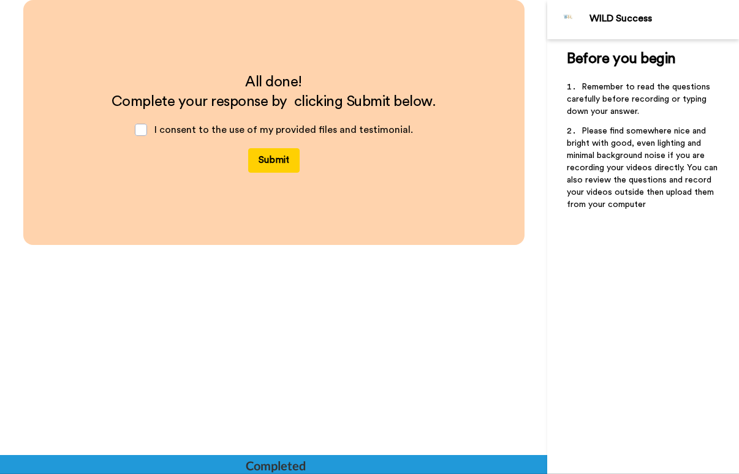
click at [271, 156] on button "Submit" at bounding box center [273, 160] width 51 height 25
click at [266, 156] on button "Submit" at bounding box center [273, 160] width 51 height 25
click at [262, 159] on button "Submit" at bounding box center [273, 160] width 51 height 25
click at [276, 158] on button "Submit" at bounding box center [273, 160] width 51 height 25
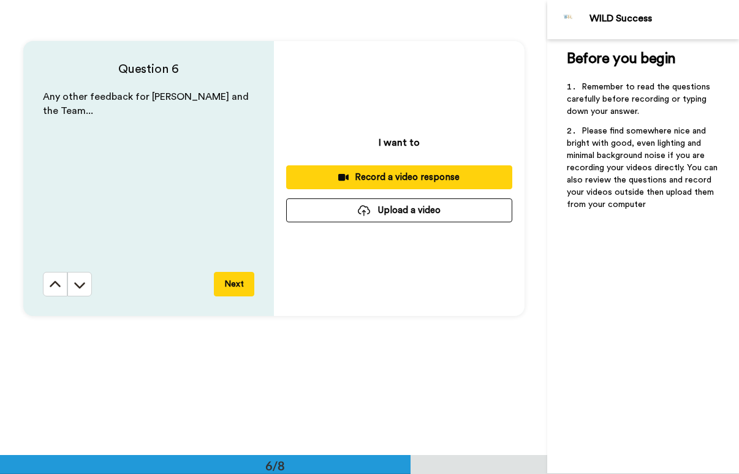
scroll to position [2328, 0]
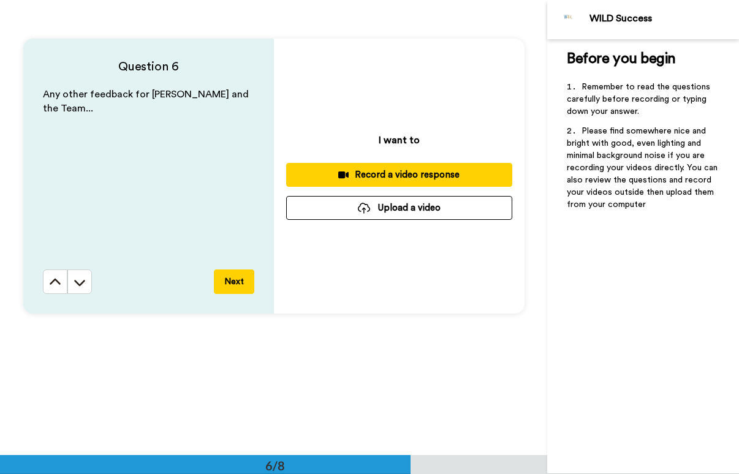
click at [395, 173] on div "Record a video response" at bounding box center [399, 174] width 206 height 13
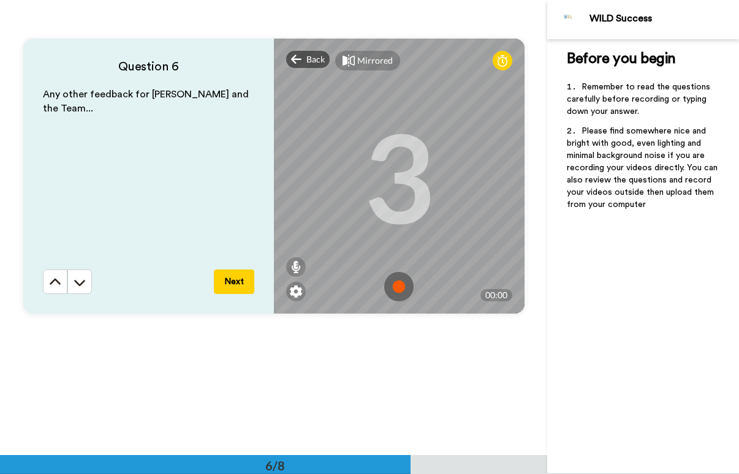
click at [396, 286] on img at bounding box center [398, 286] width 29 height 29
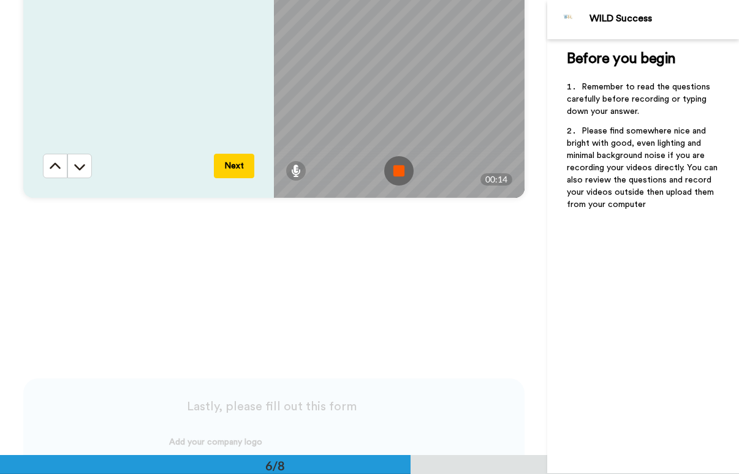
scroll to position [2450, 0]
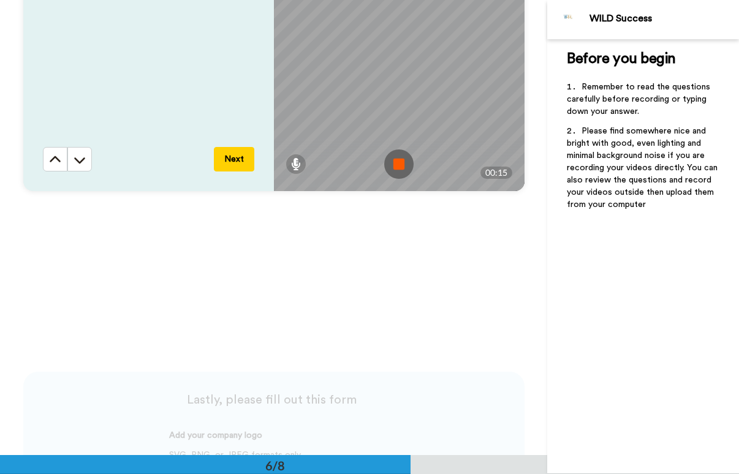
click at [402, 167] on img at bounding box center [398, 163] width 29 height 29
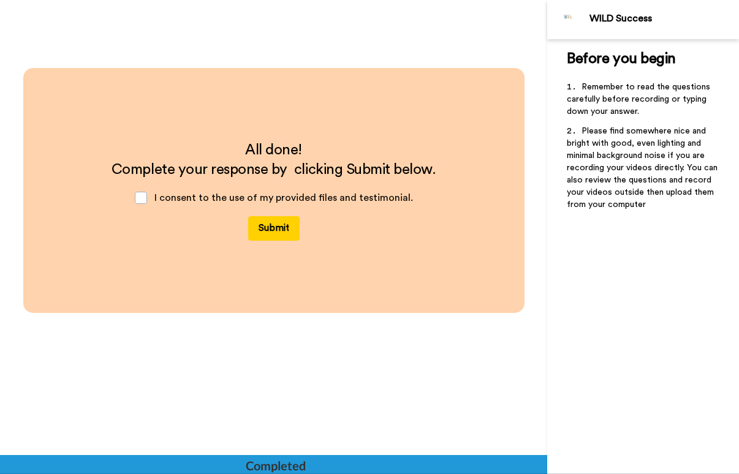
scroll to position [3187, 0]
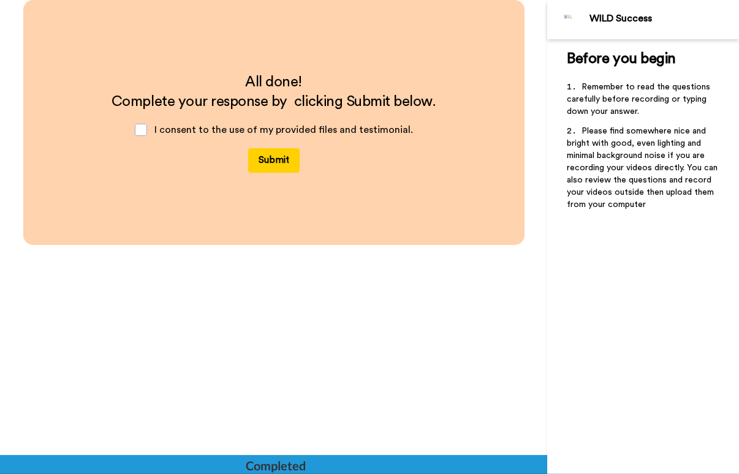
click at [276, 162] on button "Submit" at bounding box center [273, 160] width 51 height 25
click at [287, 470] on div "Completed" at bounding box center [275, 465] width 59 height 17
click at [289, 464] on div "Completed" at bounding box center [275, 465] width 59 height 17
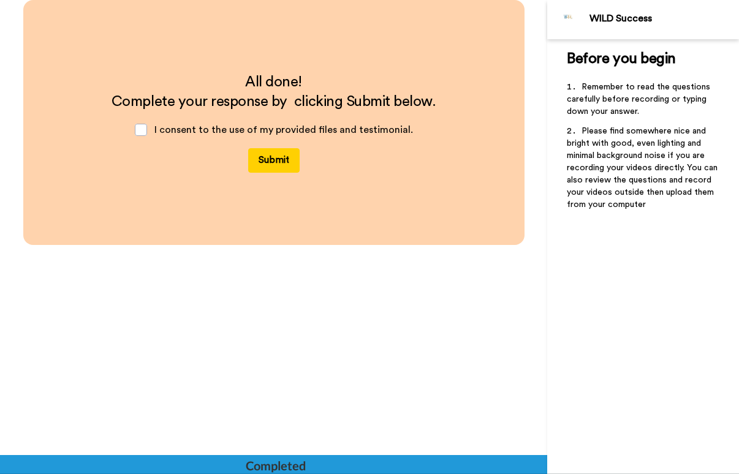
click at [263, 155] on button "Submit" at bounding box center [273, 160] width 51 height 25
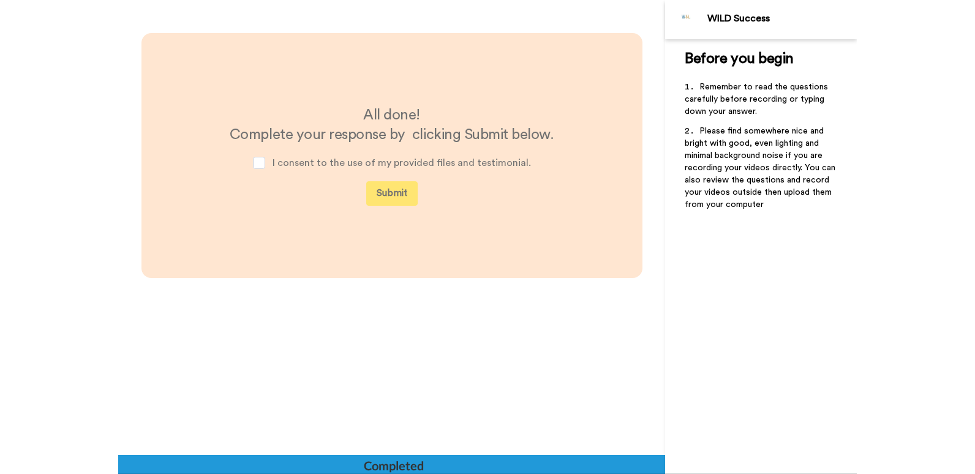
scroll to position [3187, 0]
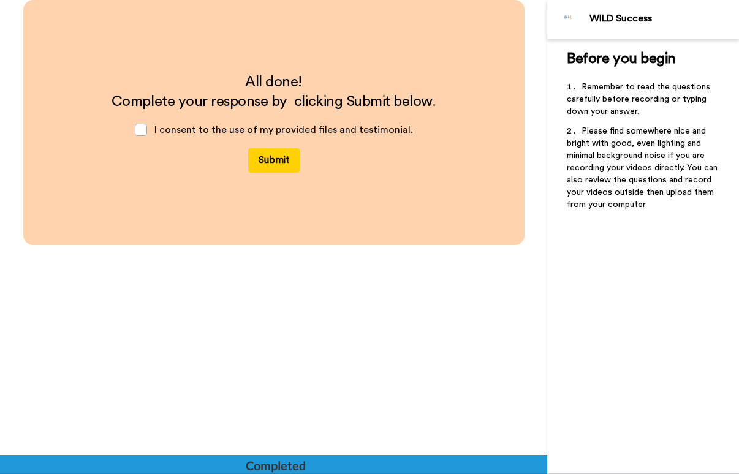
click at [265, 152] on button "Submit" at bounding box center [273, 160] width 51 height 25
click at [265, 166] on button "Submit" at bounding box center [273, 160] width 51 height 25
click at [306, 466] on div at bounding box center [273, 464] width 547 height 19
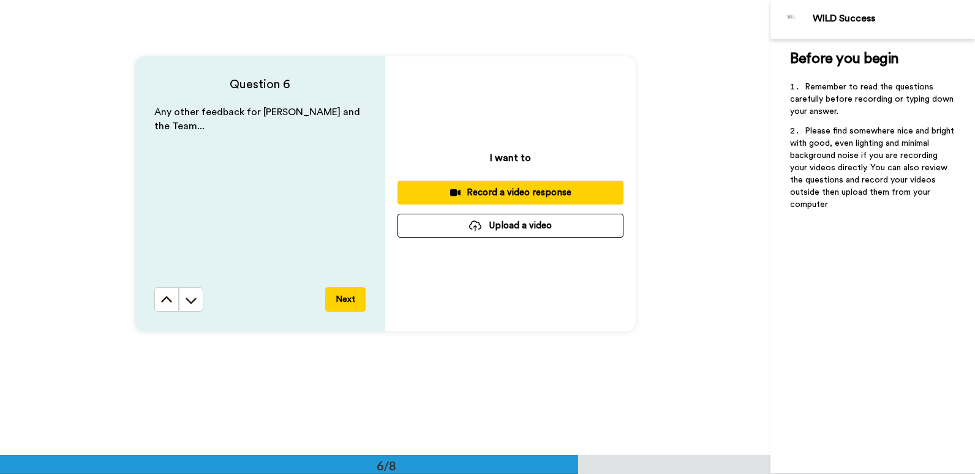
scroll to position [2330, 0]
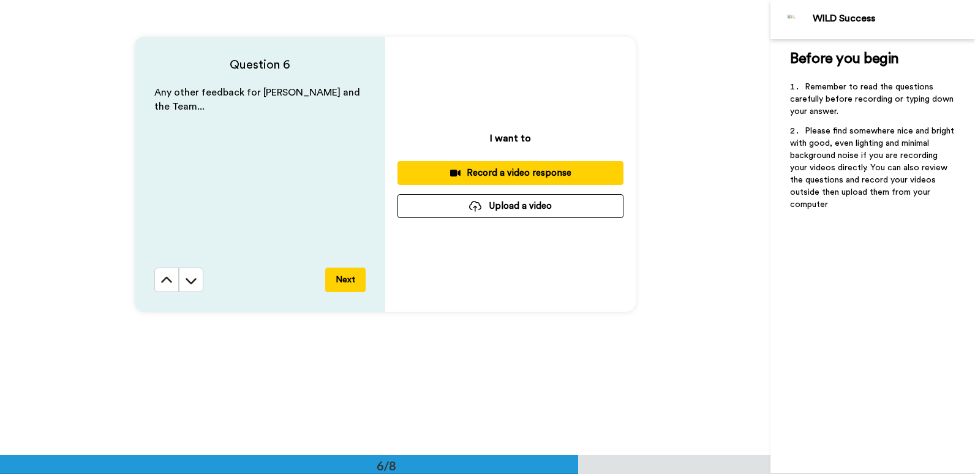
click at [482, 172] on div "Record a video response" at bounding box center [510, 173] width 206 height 13
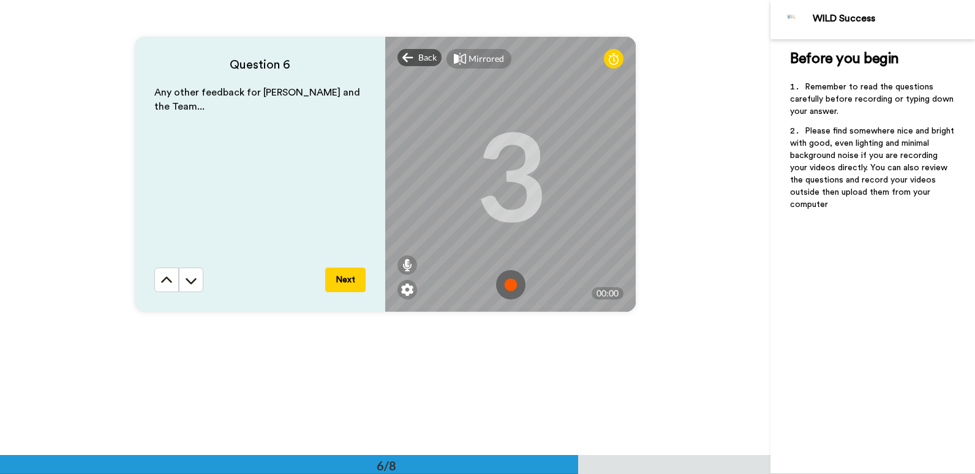
click at [507, 289] on img at bounding box center [510, 284] width 29 height 29
click at [507, 284] on img at bounding box center [510, 284] width 29 height 29
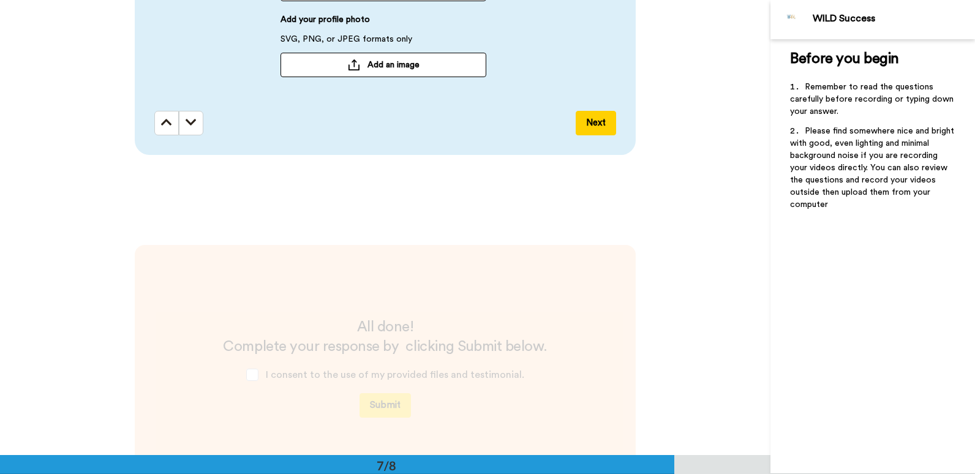
scroll to position [3126, 0]
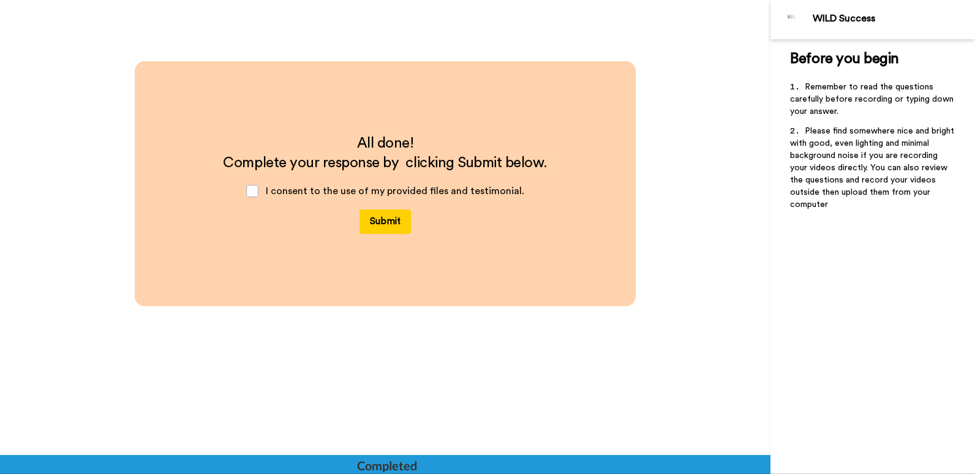
click at [398, 227] on button "Submit" at bounding box center [385, 221] width 51 height 25
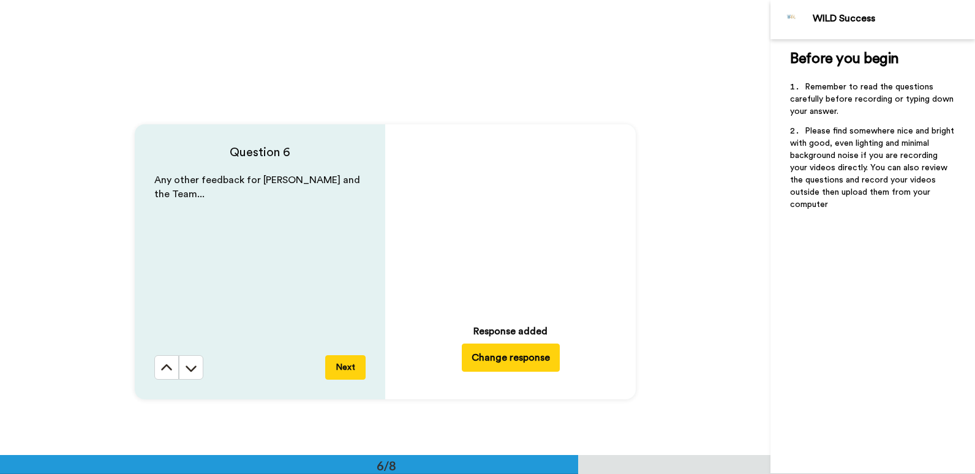
scroll to position [2146, 0]
